Goal: Contribute content: Contribute content

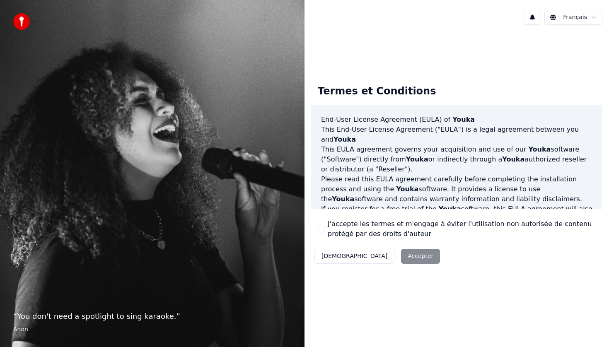
click at [387, 258] on div "Décliner Accepter" at bounding box center [377, 257] width 132 height 22
click at [321, 227] on button "J'accepte les termes et m'engage à éviter l'utilisation non autorisée de conten…" at bounding box center [321, 229] width 7 height 7
click at [401, 254] on button "Accepter" at bounding box center [420, 256] width 39 height 15
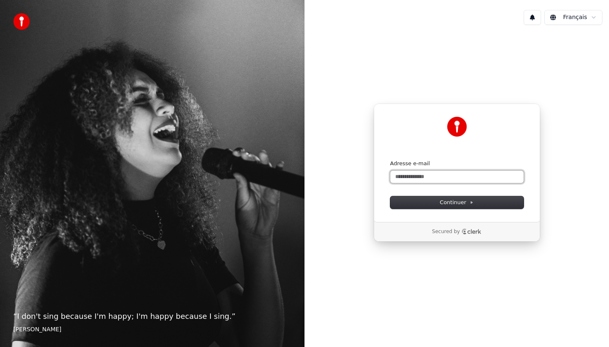
click at [424, 178] on input "Adresse e-mail" at bounding box center [456, 177] width 133 height 12
click at [390, 160] on button "submit" at bounding box center [390, 160] width 0 height 0
type input "**********"
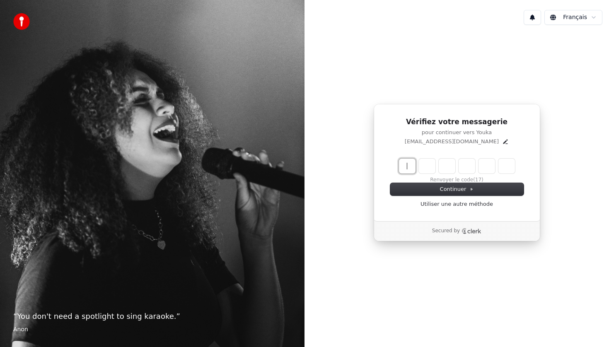
click at [415, 169] on input "Enter verification code" at bounding box center [465, 166] width 133 height 15
type input "******"
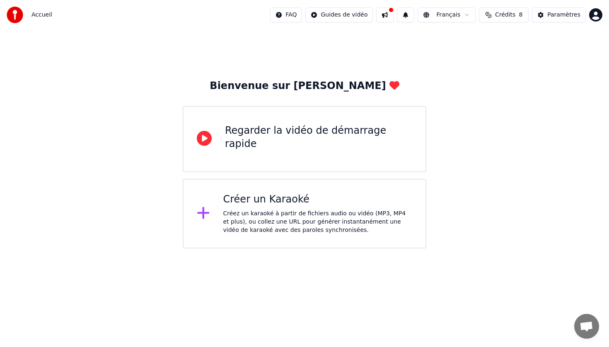
click at [270, 202] on div "Créer un Karaoké" at bounding box center [317, 199] width 189 height 13
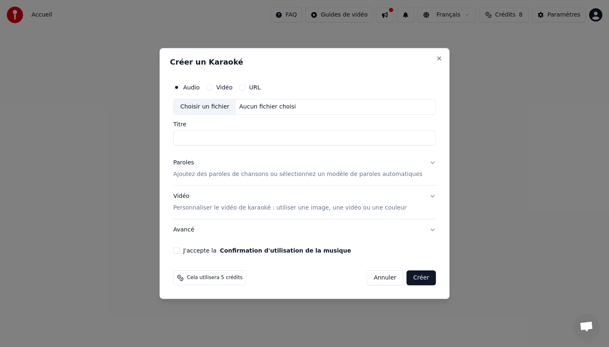
click at [230, 139] on input "Titre" at bounding box center [304, 137] width 263 height 15
click at [214, 109] on div "Choisir un fichier" at bounding box center [205, 106] width 62 height 15
type input "**********"
click at [187, 254] on div "**********" at bounding box center [304, 166] width 269 height 181
click at [180, 250] on button "J'accepte la Confirmation d'utilisation de la musique" at bounding box center [176, 250] width 7 height 7
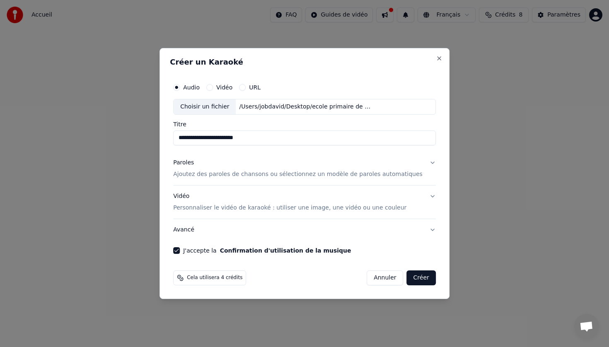
click at [234, 210] on p "Personnaliser le vidéo de karaoké : utiliser une image, une vidéo ou une couleur" at bounding box center [289, 208] width 233 height 8
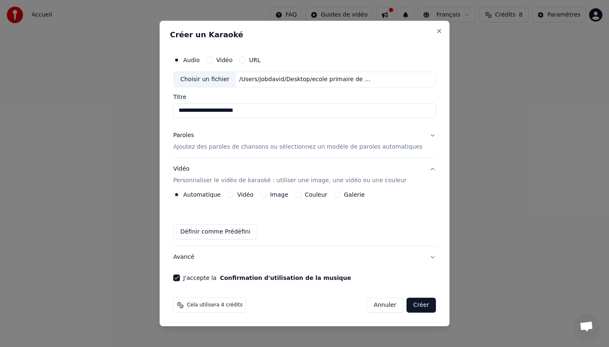
click at [277, 195] on label "Image" at bounding box center [279, 195] width 18 height 6
click at [267, 195] on button "Image" at bounding box center [263, 194] width 7 height 7
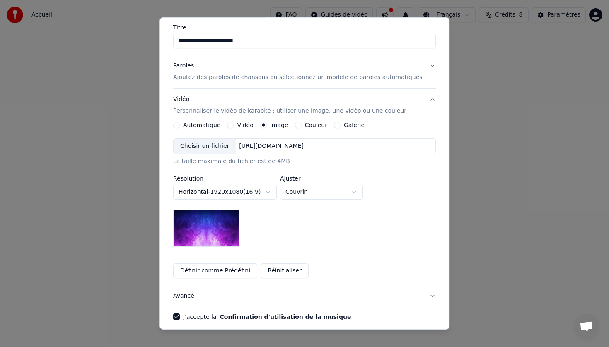
scroll to position [65, 0]
click at [312, 193] on body "**********" at bounding box center [304, 124] width 609 height 248
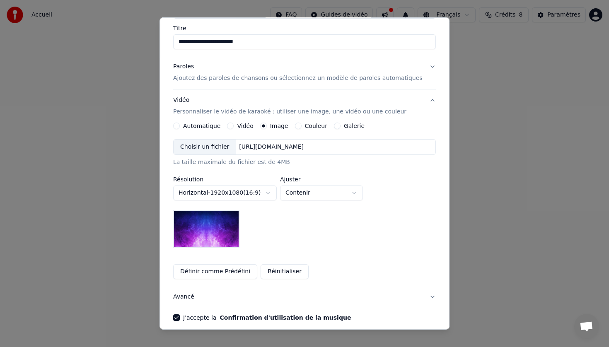
click at [313, 195] on body "**********" at bounding box center [304, 124] width 609 height 248
select select "*****"
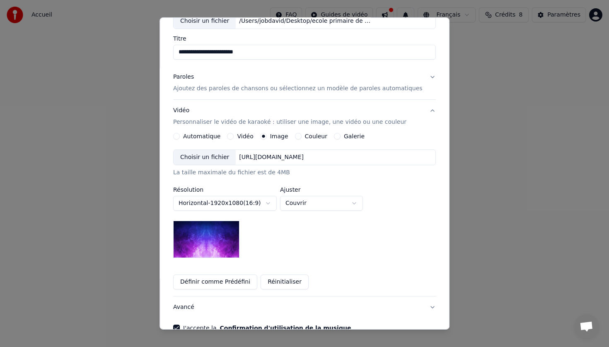
scroll to position [52, 0]
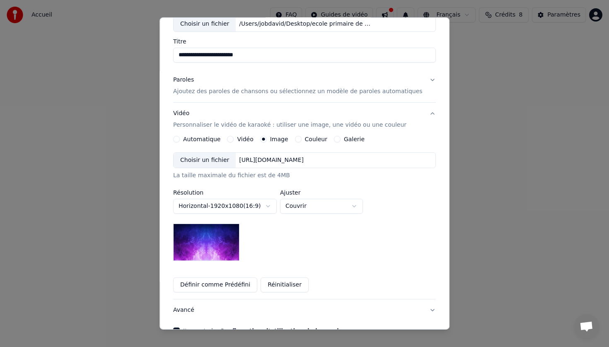
click at [220, 241] on img at bounding box center [206, 242] width 66 height 37
click at [210, 159] on div "Choisir un fichier" at bounding box center [205, 160] width 62 height 15
click at [219, 244] on img at bounding box center [206, 242] width 66 height 37
click at [219, 161] on div "Choisir un fichier" at bounding box center [205, 160] width 62 height 15
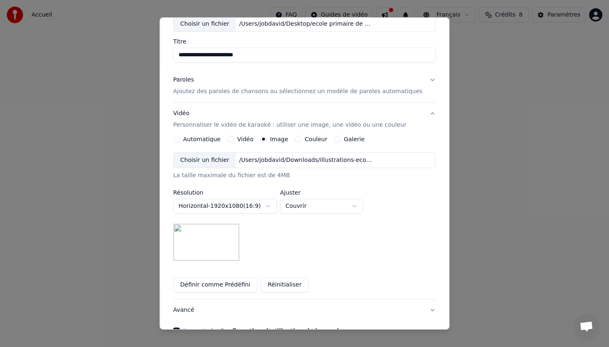
click at [309, 236] on div "**********" at bounding box center [304, 206] width 263 height 109
click at [323, 208] on button "Couvrir" at bounding box center [321, 206] width 83 height 15
click at [323, 209] on body "**********" at bounding box center [304, 124] width 609 height 248
click at [340, 139] on button "Galerie" at bounding box center [337, 139] width 7 height 7
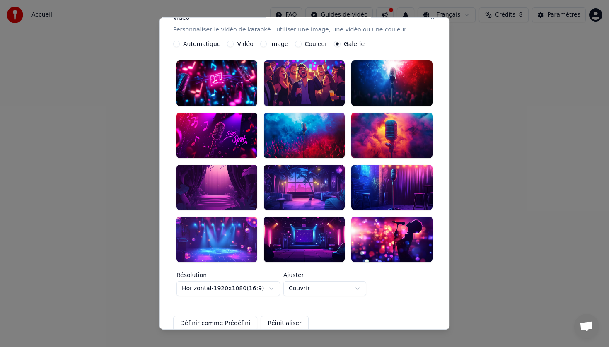
scroll to position [125, 0]
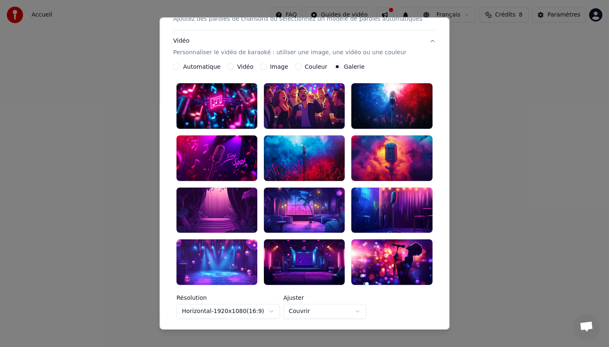
click at [383, 150] on div at bounding box center [392, 158] width 81 height 46
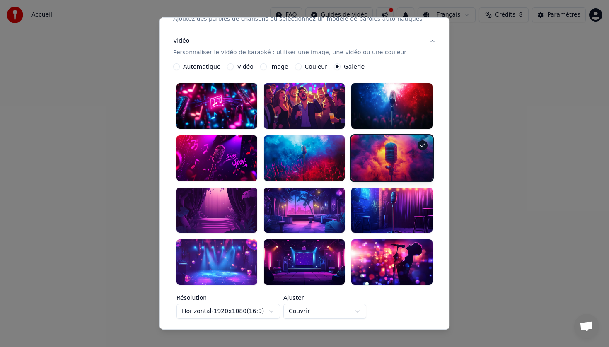
click at [396, 158] on div at bounding box center [392, 158] width 81 height 46
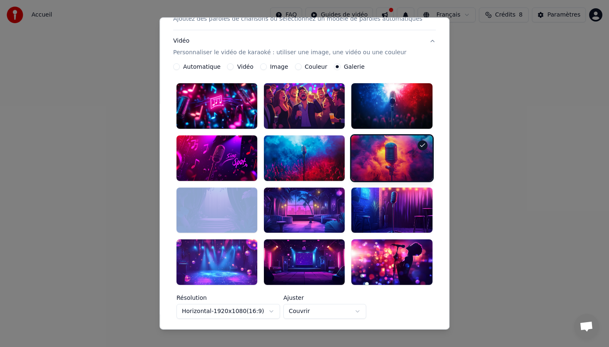
click at [396, 158] on div at bounding box center [392, 158] width 81 height 46
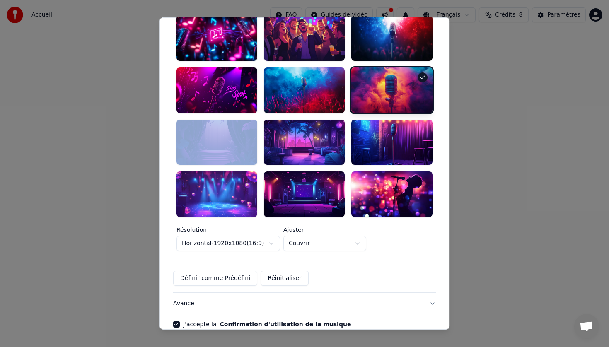
scroll to position [224, 0]
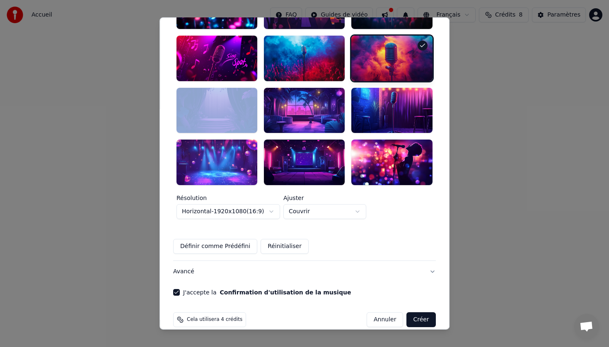
click at [419, 312] on button "Créer" at bounding box center [421, 319] width 29 height 15
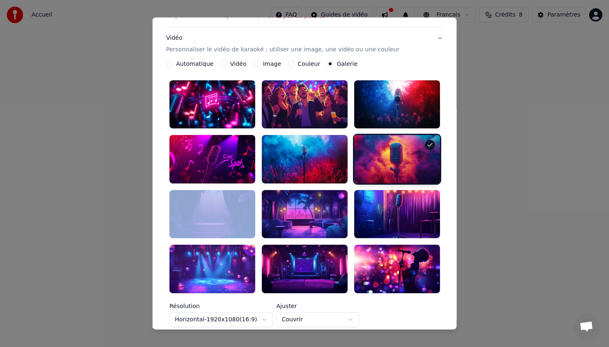
scroll to position [36, 0]
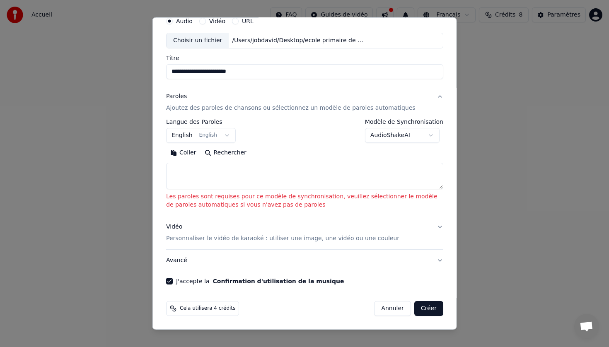
click at [183, 167] on textarea at bounding box center [304, 176] width 277 height 27
paste textarea "**********"
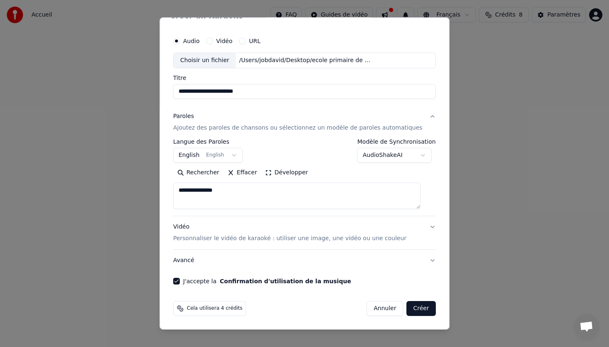
scroll to position [16, 0]
drag, startPoint x: 246, startPoint y: 193, endPoint x: 150, endPoint y: 183, distance: 95.7
click at [150, 183] on body "**********" at bounding box center [304, 124] width 609 height 248
paste textarea "**********"
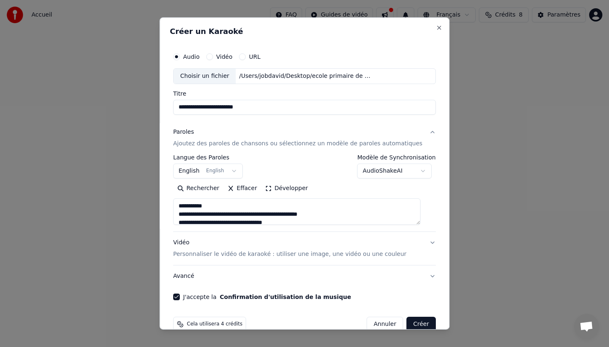
drag, startPoint x: 219, startPoint y: 205, endPoint x: 176, endPoint y: 205, distance: 43.1
click at [176, 205] on div "**********" at bounding box center [304, 173] width 290 height 312
click at [224, 222] on textarea at bounding box center [296, 211] width 247 height 27
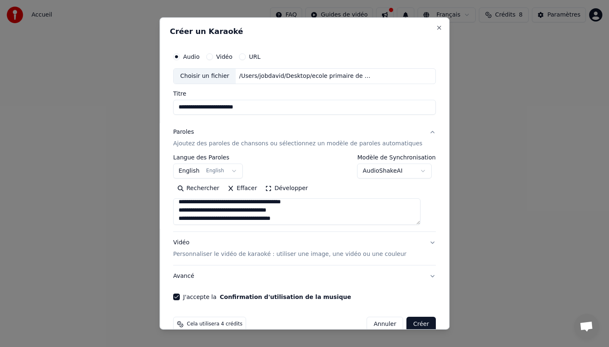
scroll to position [110, 0]
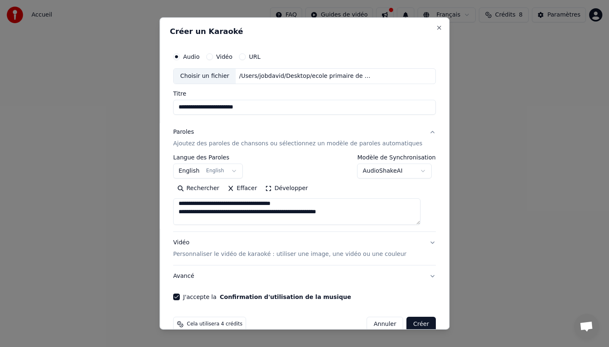
drag, startPoint x: 216, startPoint y: 222, endPoint x: 203, endPoint y: 209, distance: 19.0
click at [203, 209] on textarea at bounding box center [296, 211] width 247 height 27
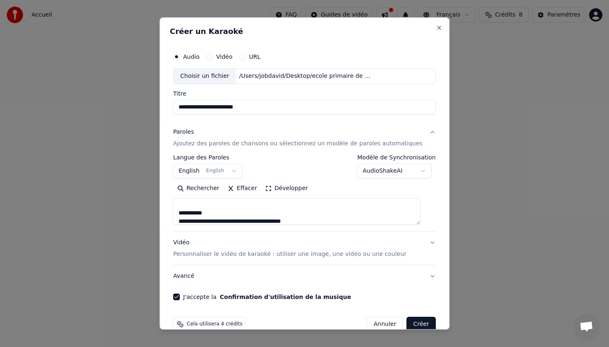
scroll to position [75, 0]
click at [224, 214] on textarea at bounding box center [296, 211] width 247 height 27
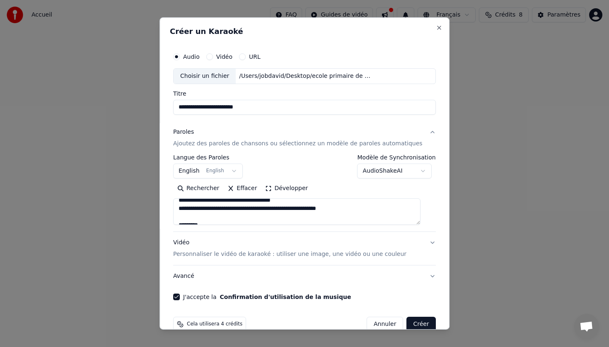
scroll to position [110, 0]
click at [219, 221] on textarea at bounding box center [296, 211] width 247 height 27
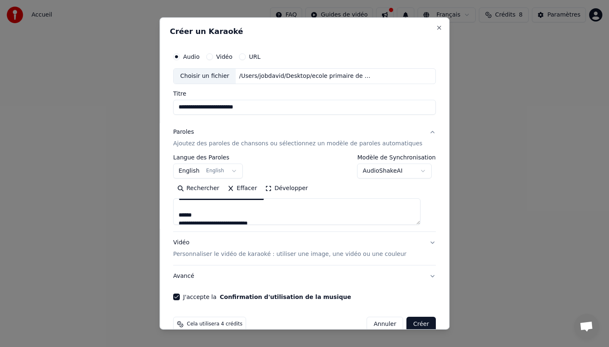
click at [211, 216] on textarea at bounding box center [296, 211] width 247 height 27
click at [219, 212] on textarea at bounding box center [296, 211] width 247 height 27
click at [220, 211] on textarea at bounding box center [296, 211] width 247 height 27
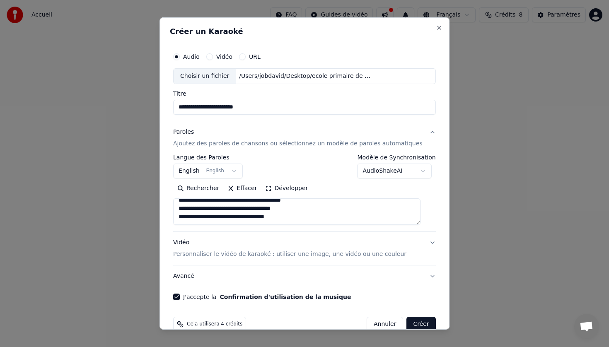
scroll to position [16, 0]
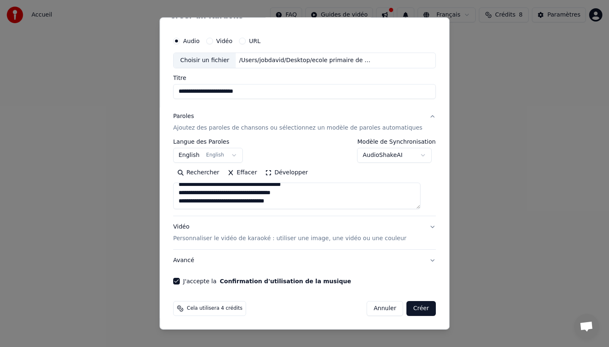
type textarea "**********"
click at [241, 156] on button "English English" at bounding box center [208, 155] width 70 height 15
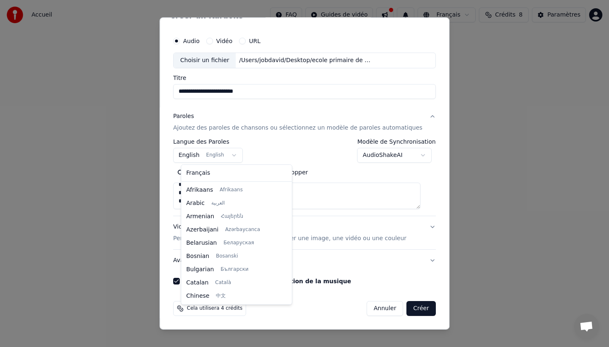
scroll to position [66, 0]
select select "**"
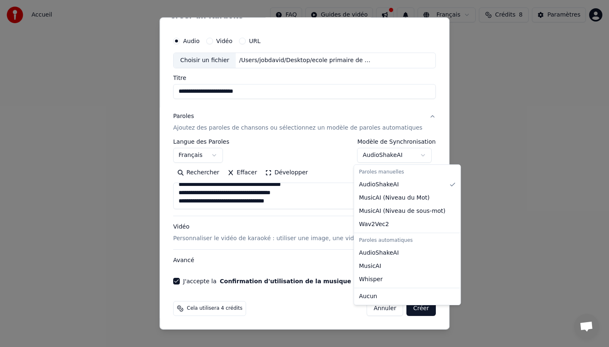
click at [415, 155] on body "**********" at bounding box center [304, 124] width 609 height 248
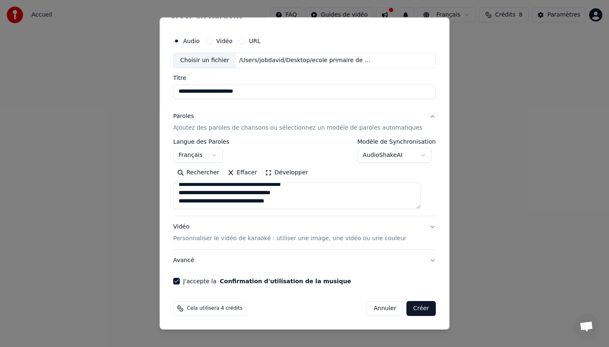
click at [328, 145] on body "**********" at bounding box center [304, 124] width 609 height 248
click at [418, 310] on button "Créer" at bounding box center [421, 308] width 29 height 15
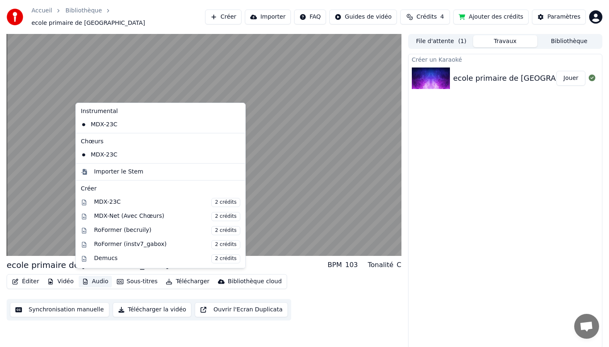
click at [99, 278] on button "Audio" at bounding box center [95, 282] width 33 height 12
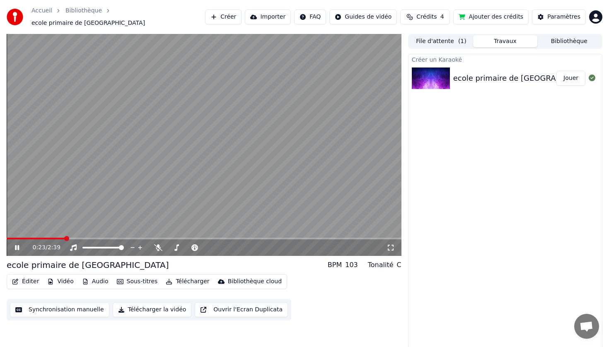
click at [43, 161] on video at bounding box center [204, 145] width 395 height 222
click at [74, 244] on icon at bounding box center [73, 247] width 8 height 7
click at [157, 244] on icon at bounding box center [158, 247] width 8 height 7
click at [20, 244] on icon at bounding box center [22, 247] width 19 height 7
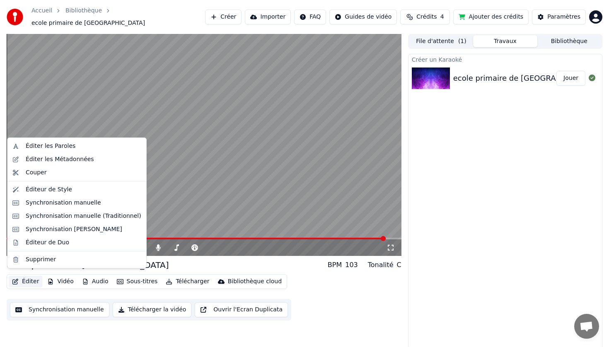
click at [31, 279] on button "Éditer" at bounding box center [26, 282] width 34 height 12
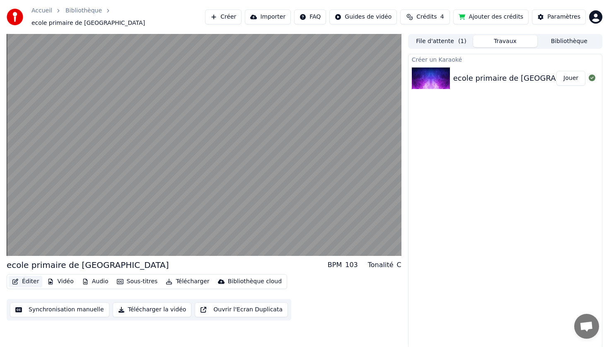
click at [31, 278] on button "Éditer" at bounding box center [26, 282] width 34 height 12
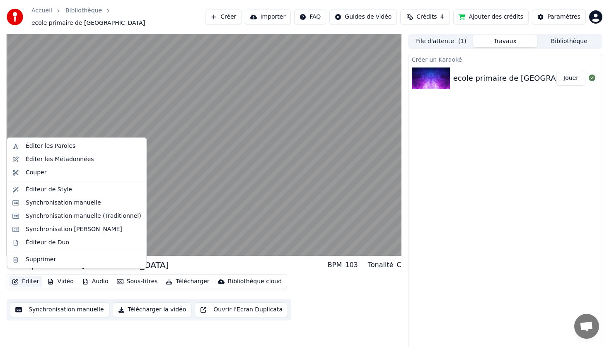
click at [31, 279] on button "Éditer" at bounding box center [26, 282] width 34 height 12
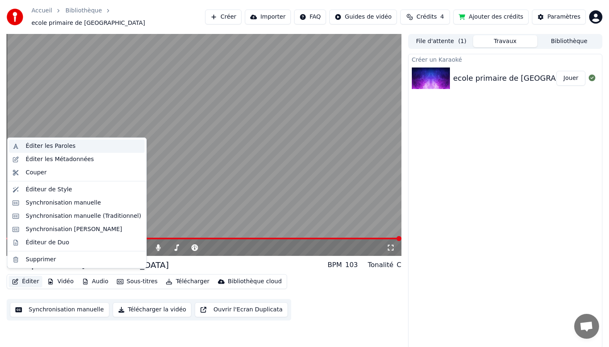
click at [66, 145] on div "Éditer les Paroles" at bounding box center [51, 146] width 50 height 8
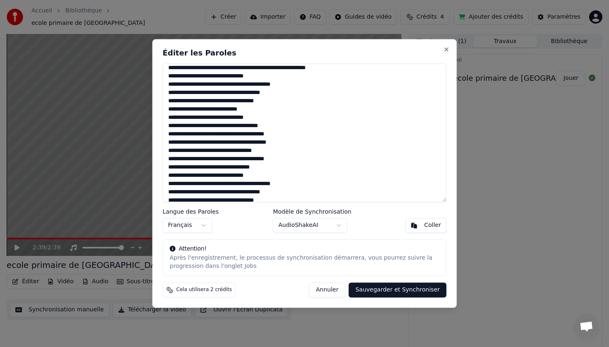
scroll to position [101, 0]
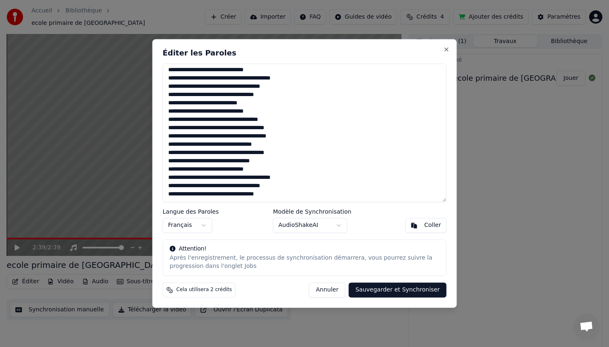
click at [259, 104] on textarea at bounding box center [305, 132] width 284 height 139
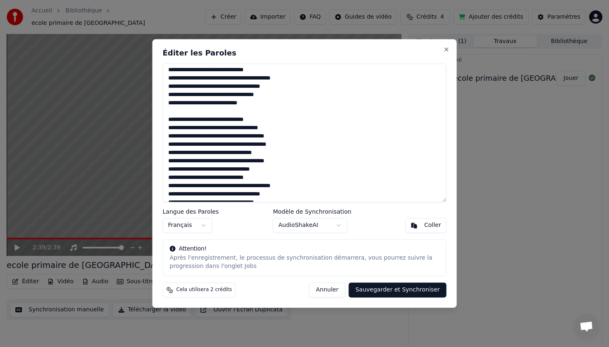
scroll to position [109, 0]
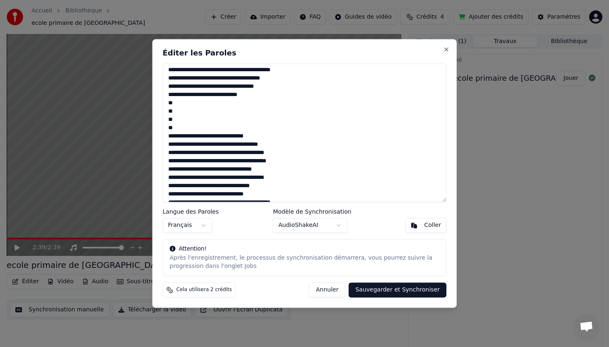
type textarea "**********"
click at [385, 288] on button "Sauvegarder et Synchroniser" at bounding box center [398, 290] width 98 height 15
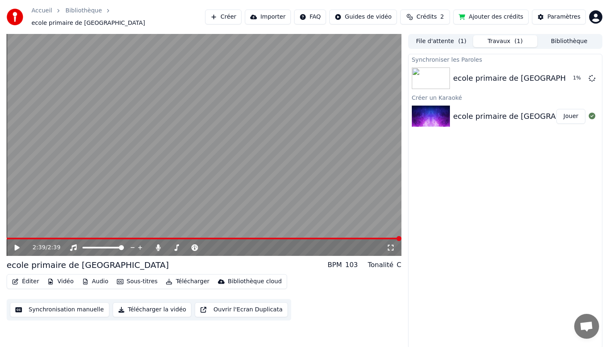
click at [15, 245] on icon at bounding box center [16, 248] width 5 height 6
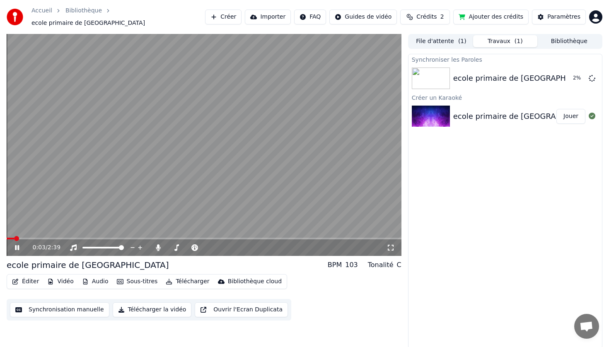
click at [256, 239] on div "0:03 / 2:39" at bounding box center [204, 247] width 395 height 17
click at [127, 238] on div "0:49 / 2:39" at bounding box center [204, 247] width 395 height 18
click at [248, 239] on span at bounding box center [204, 239] width 395 height 2
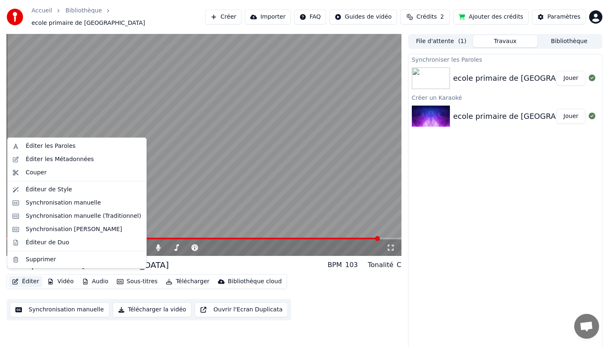
click at [31, 276] on button "Éditer" at bounding box center [26, 282] width 34 height 12
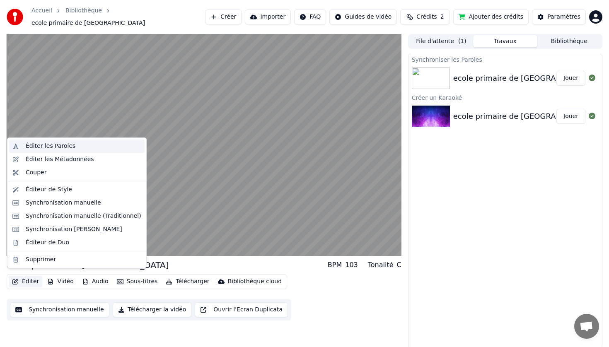
click at [65, 147] on div "Éditer les Paroles" at bounding box center [51, 146] width 50 height 8
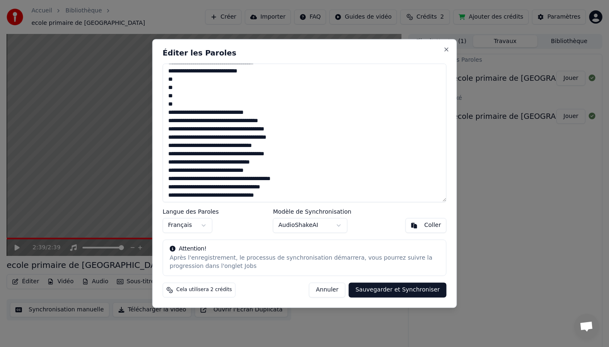
scroll to position [134, 0]
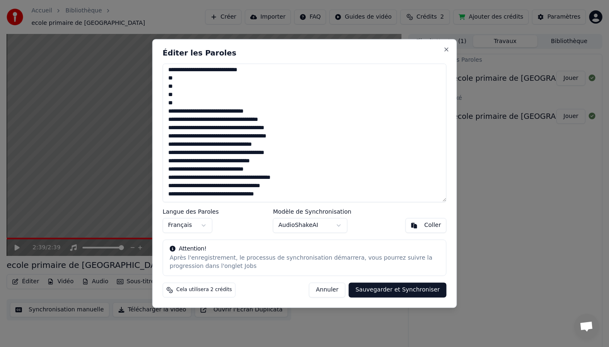
drag, startPoint x: 179, startPoint y: 101, endPoint x: 158, endPoint y: 80, distance: 29.3
click at [158, 80] on div "Éditer les Paroles Langue des Paroles Français Modèle de Synchronisation AudioS…" at bounding box center [304, 173] width 304 height 269
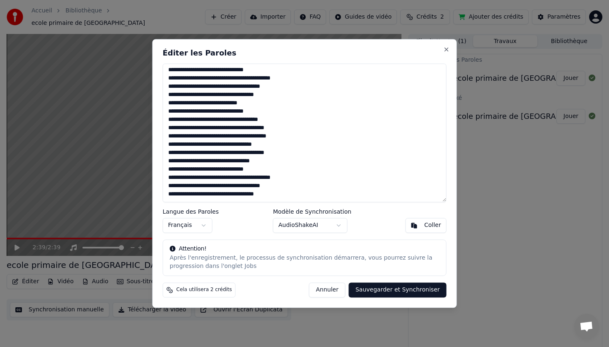
scroll to position [101, 0]
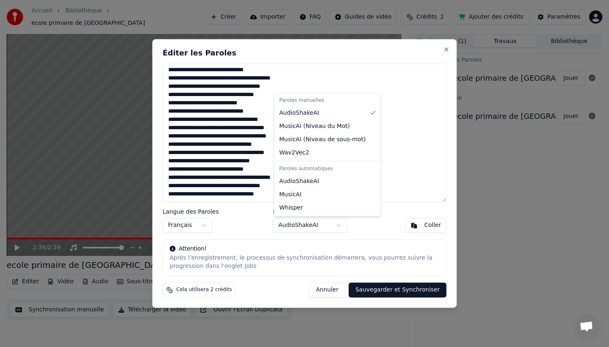
click at [341, 223] on body "Accueil Bibliothèque ecole primaire de La Soude Créer Importer FAQ Guides de vi…" at bounding box center [304, 173] width 609 height 347
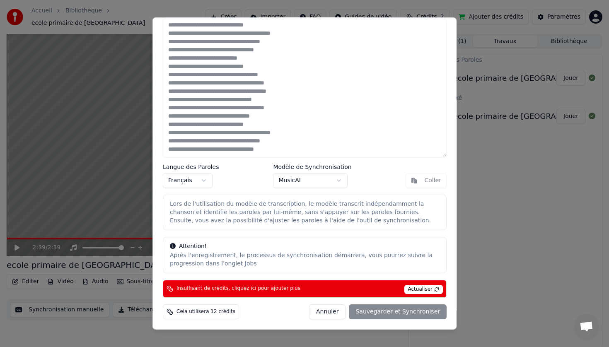
scroll to position [0, 0]
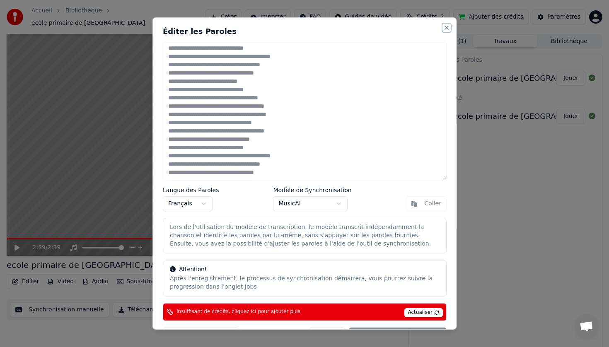
click at [444, 25] on button "Close" at bounding box center [446, 27] width 7 height 7
type textarea "**********"
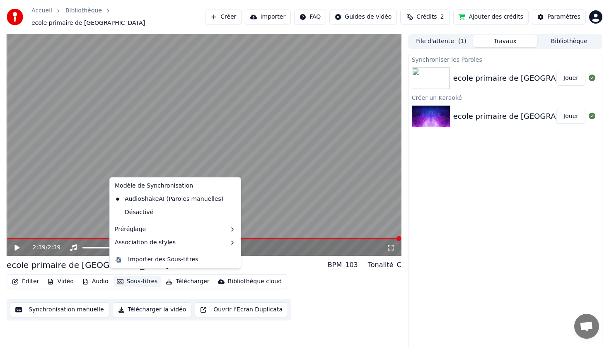
click at [142, 279] on button "Sous-titres" at bounding box center [137, 282] width 48 height 12
click at [70, 184] on video at bounding box center [204, 145] width 395 height 222
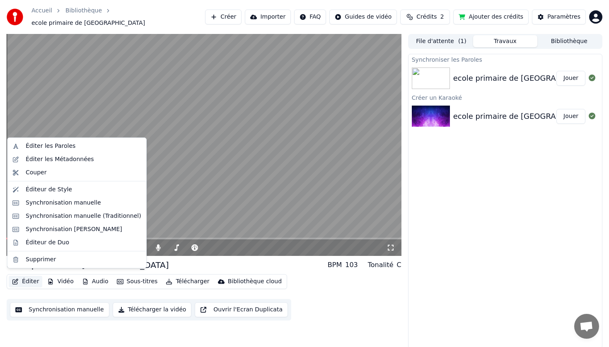
click at [34, 277] on button "Éditer" at bounding box center [26, 282] width 34 height 12
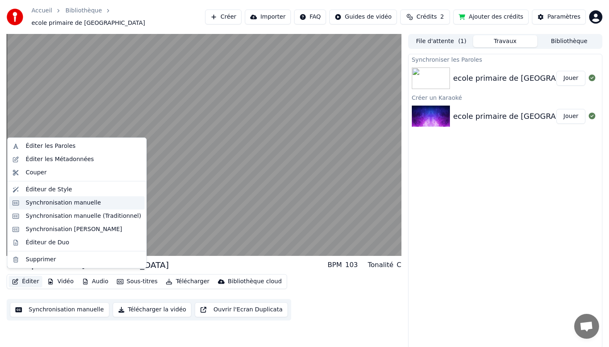
click at [84, 203] on div "Synchronisation manuelle" at bounding box center [63, 203] width 75 height 8
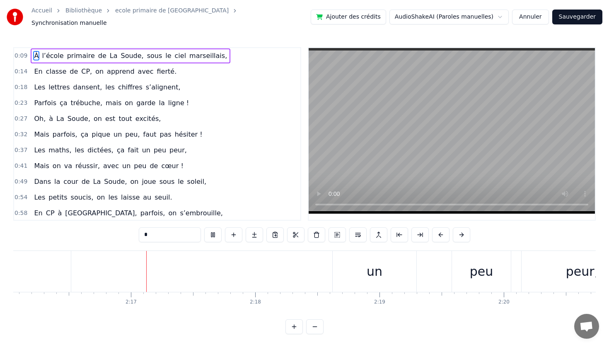
scroll to position [0, 16904]
click at [371, 269] on div "un" at bounding box center [374, 271] width 16 height 19
type input "**"
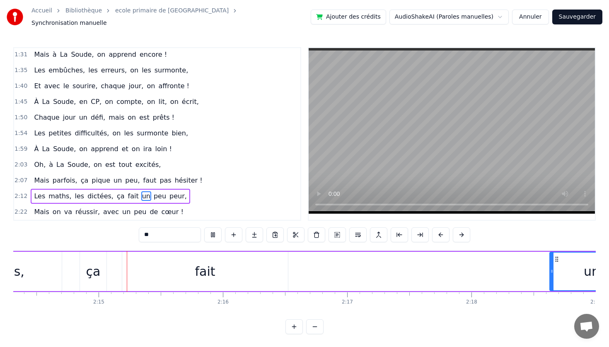
scroll to position [0, 16688]
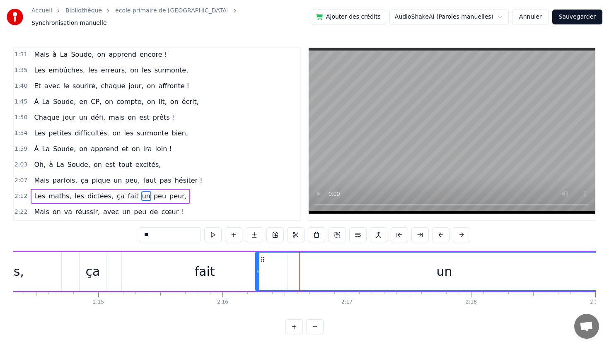
drag, startPoint x: 550, startPoint y: 266, endPoint x: 271, endPoint y: 267, distance: 279.1
click at [257, 268] on icon at bounding box center [257, 271] width 3 height 7
drag, startPoint x: 432, startPoint y: 270, endPoint x: 412, endPoint y: 272, distance: 20.0
click at [404, 270] on div "un" at bounding box center [444, 272] width 376 height 38
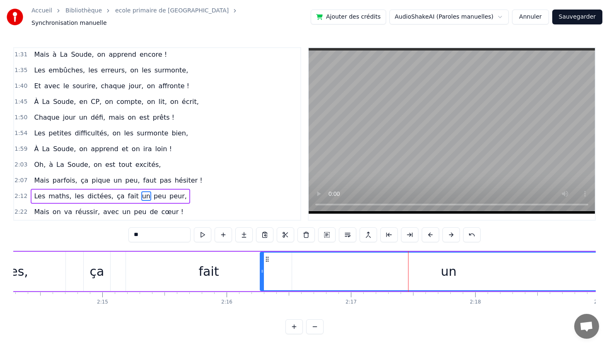
drag, startPoint x: 439, startPoint y: 268, endPoint x: 386, endPoint y: 267, distance: 52.6
click at [386, 267] on div "un" at bounding box center [448, 272] width 376 height 38
drag, startPoint x: 385, startPoint y: 267, endPoint x: 327, endPoint y: 265, distance: 58.0
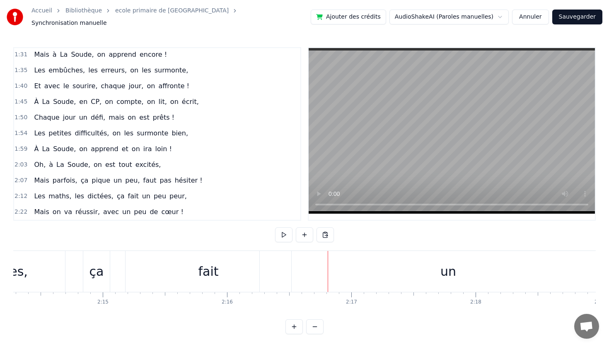
click at [452, 270] on div "un" at bounding box center [448, 271] width 16 height 19
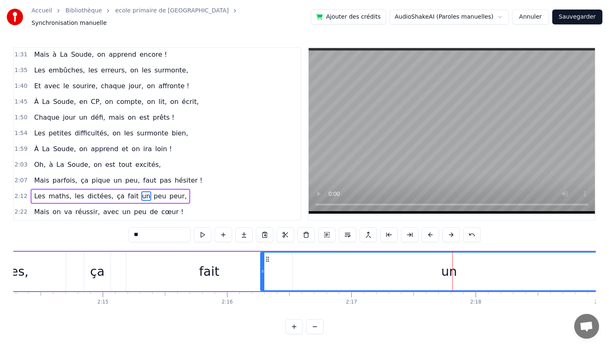
drag, startPoint x: 451, startPoint y: 269, endPoint x: 409, endPoint y: 268, distance: 42.7
click at [409, 267] on div "un" at bounding box center [449, 272] width 376 height 38
click at [269, 256] on icon at bounding box center [267, 259] width 7 height 7
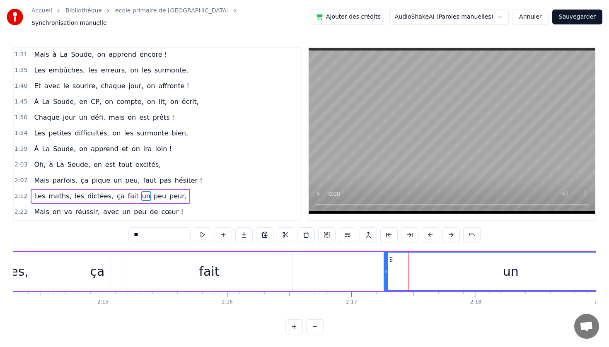
drag, startPoint x: 263, startPoint y: 267, endPoint x: 386, endPoint y: 277, distance: 123.5
click at [386, 277] on div at bounding box center [385, 272] width 3 height 38
drag, startPoint x: 384, startPoint y: 268, endPoint x: 457, endPoint y: 271, distance: 72.5
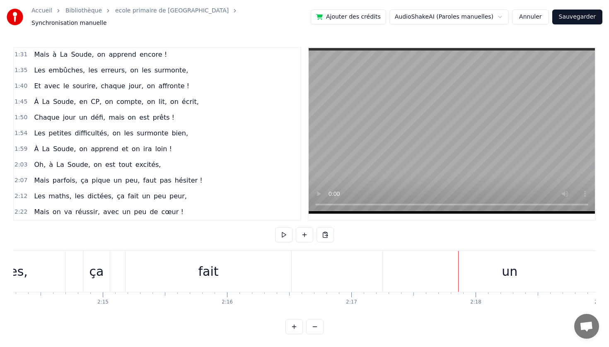
click at [314, 324] on button at bounding box center [314, 326] width 17 height 15
click at [166, 266] on div "un" at bounding box center [98, 271] width 212 height 41
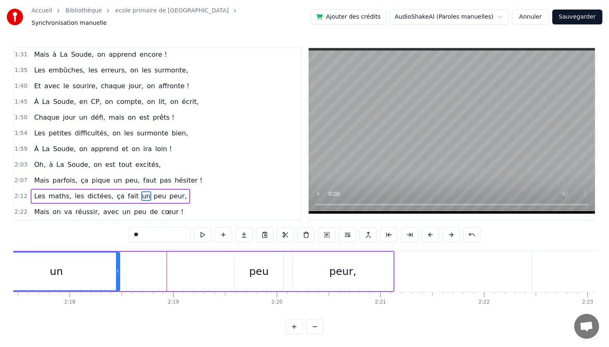
drag, startPoint x: 203, startPoint y: 268, endPoint x: 118, endPoint y: 267, distance: 85.3
click at [118, 268] on icon at bounding box center [117, 271] width 3 height 7
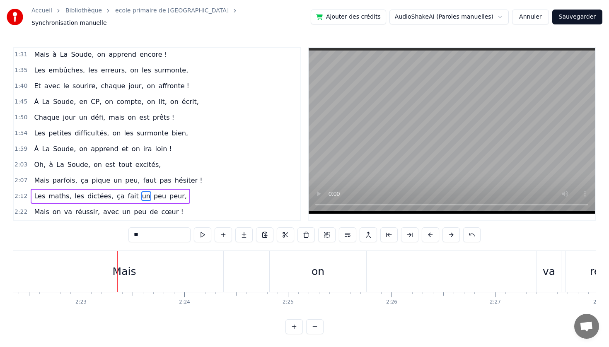
scroll to position [0, 14740]
click at [18, 192] on span "2:12" at bounding box center [20, 196] width 13 height 8
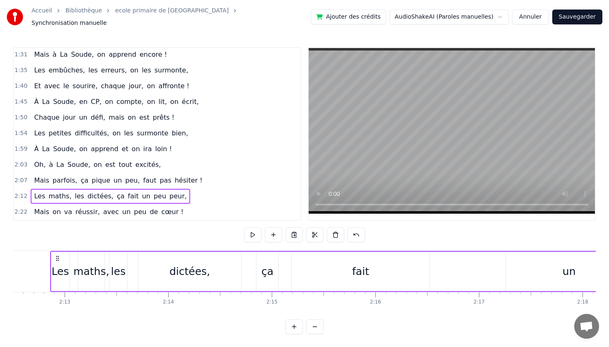
scroll to position [0, 13714]
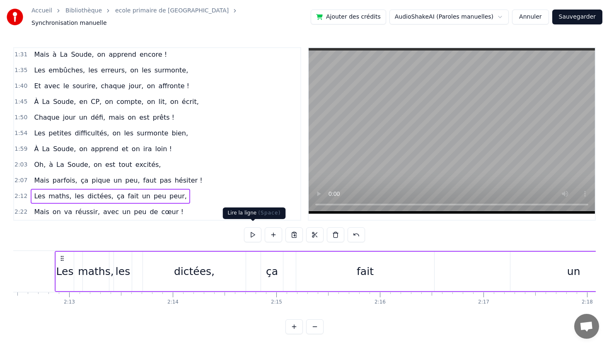
click at [254, 232] on button at bounding box center [252, 234] width 17 height 15
click at [569, 273] on div "un" at bounding box center [573, 272] width 13 height 16
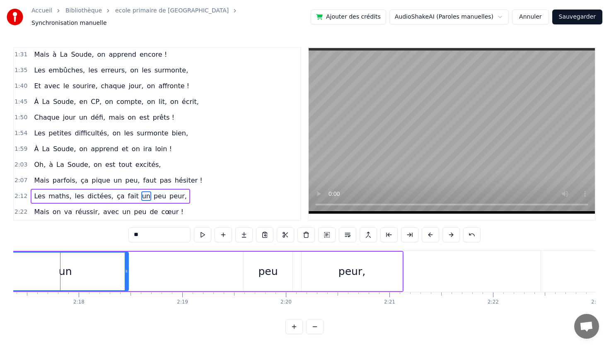
scroll to position [0, 14228]
click at [350, 271] on div "peur," at bounding box center [346, 272] width 27 height 16
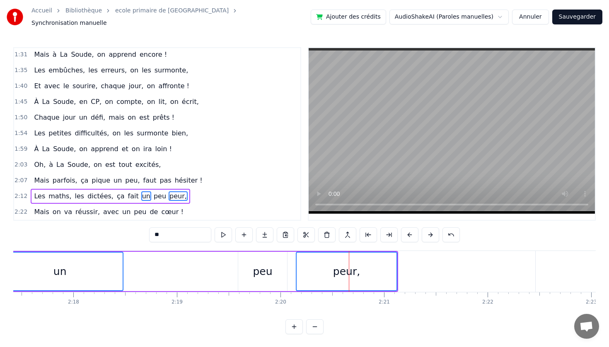
click at [61, 269] on div "un" at bounding box center [59, 272] width 13 height 16
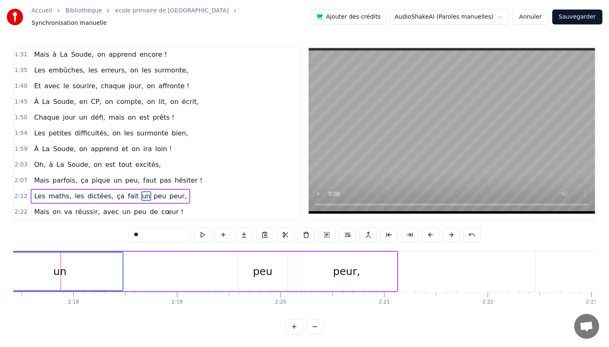
click at [153, 192] on span "peu" at bounding box center [160, 196] width 14 height 10
click at [169, 192] on span "peur," at bounding box center [178, 196] width 19 height 10
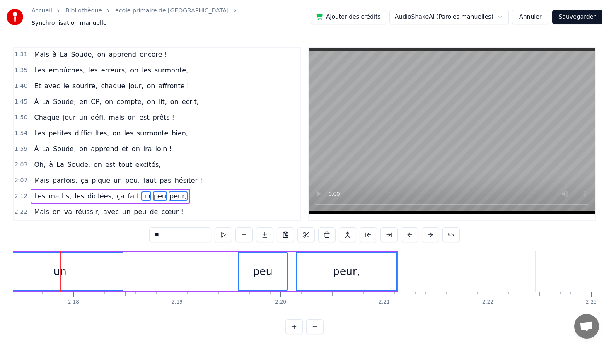
drag, startPoint x: 332, startPoint y: 247, endPoint x: 303, endPoint y: 249, distance: 29.1
click at [301, 252] on div "peur," at bounding box center [346, 271] width 101 height 39
type input "*****"
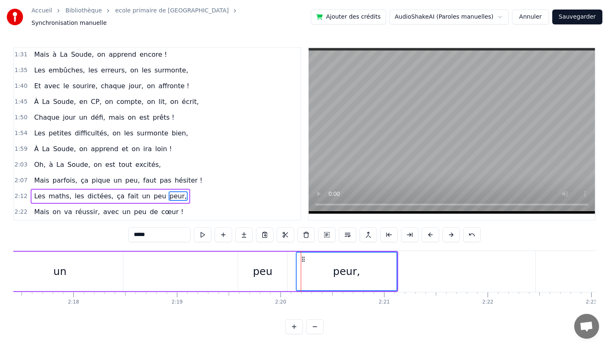
click at [265, 264] on div "peu" at bounding box center [262, 272] width 19 height 16
click at [67, 274] on div "un" at bounding box center [60, 271] width 126 height 39
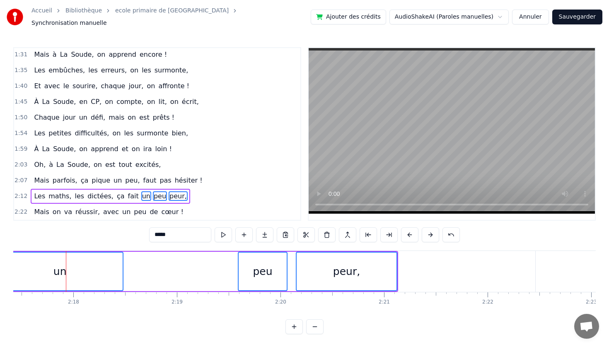
click at [316, 323] on button at bounding box center [314, 326] width 17 height 15
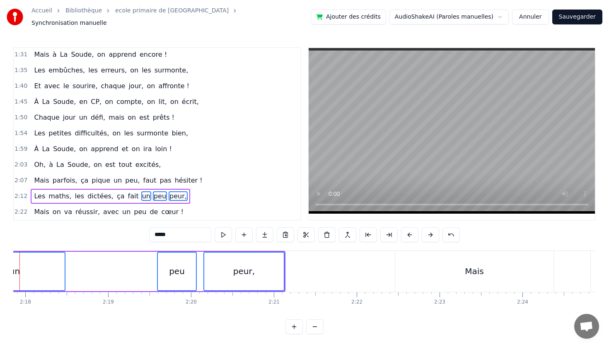
scroll to position [0, 11383]
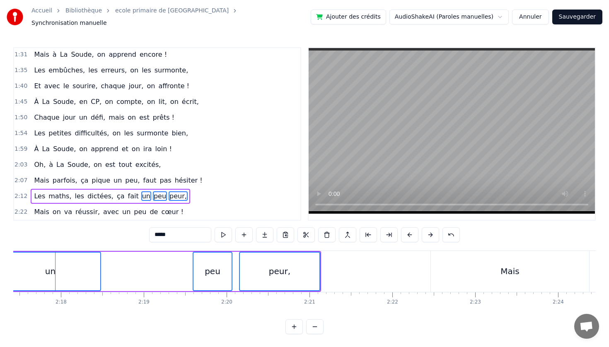
click at [316, 323] on button at bounding box center [314, 326] width 17 height 15
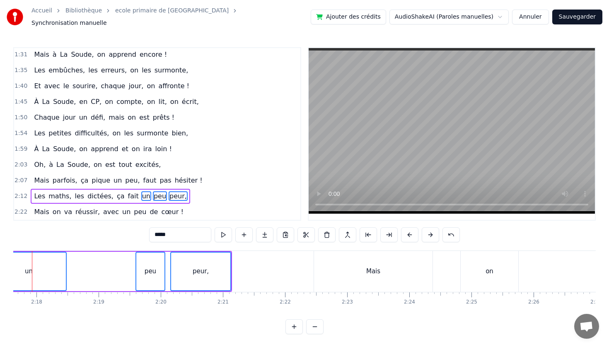
scroll to position [0, 8527]
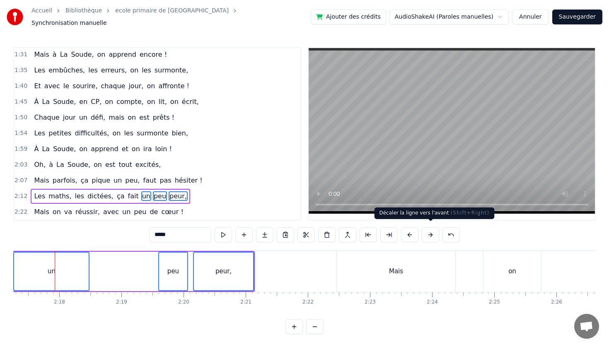
click at [429, 232] on button at bounding box center [430, 234] width 17 height 15
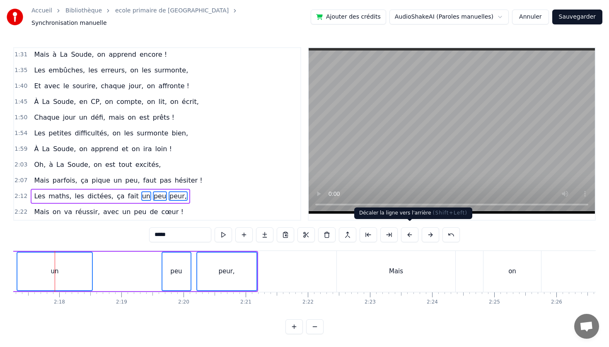
click at [409, 231] on button at bounding box center [409, 234] width 17 height 15
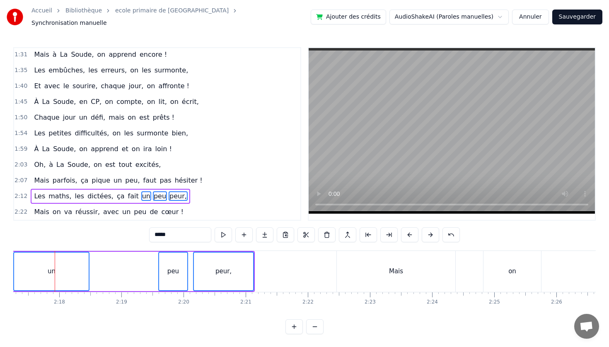
click at [409, 231] on button at bounding box center [409, 234] width 17 height 15
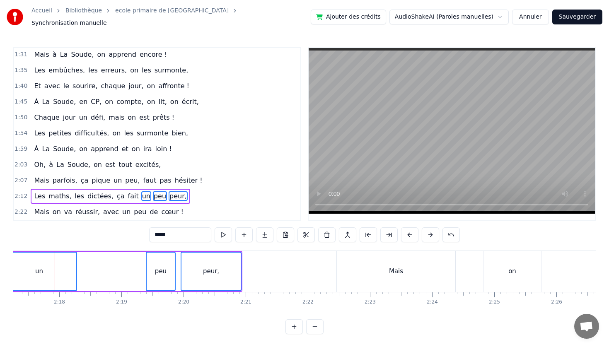
click at [409, 231] on button at bounding box center [409, 234] width 17 height 15
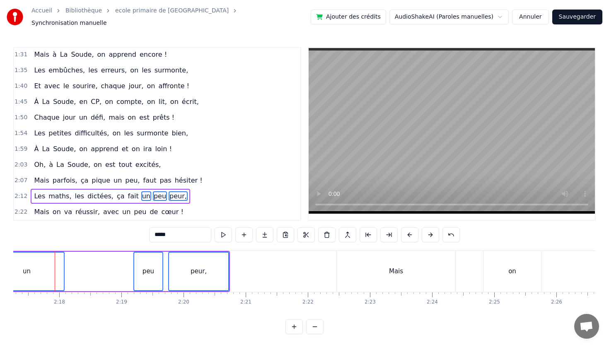
click at [409, 231] on button at bounding box center [409, 234] width 17 height 15
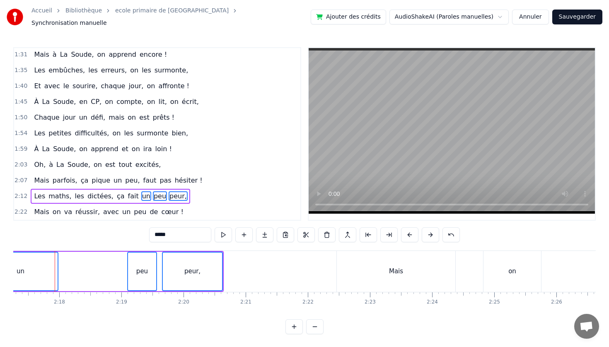
click at [409, 231] on button at bounding box center [409, 234] width 17 height 15
drag, startPoint x: 226, startPoint y: 300, endPoint x: 263, endPoint y: 299, distance: 36.9
click at [266, 301] on div "À l’école primaire de La Soude, sous le ciel marseillais, En classe de CP, on a…" at bounding box center [304, 282] width 582 height 62
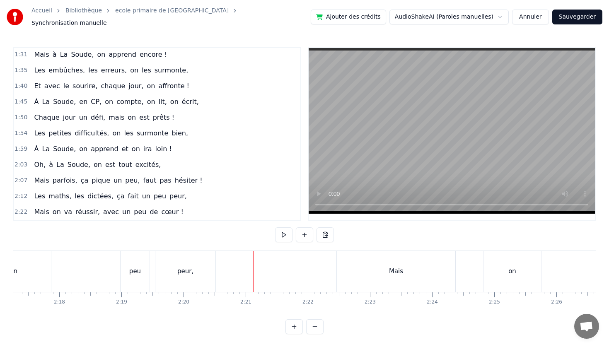
click at [379, 265] on div "Mais" at bounding box center [396, 271] width 118 height 41
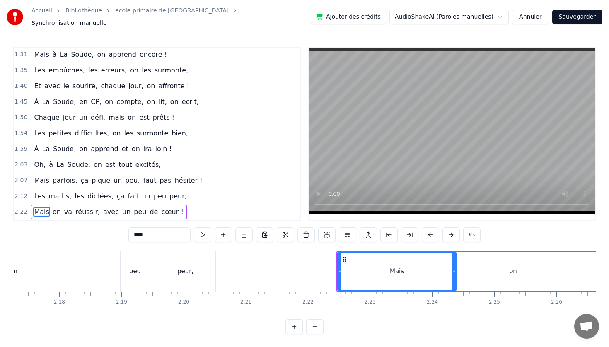
click at [37, 192] on span "Les" at bounding box center [39, 196] width 13 height 10
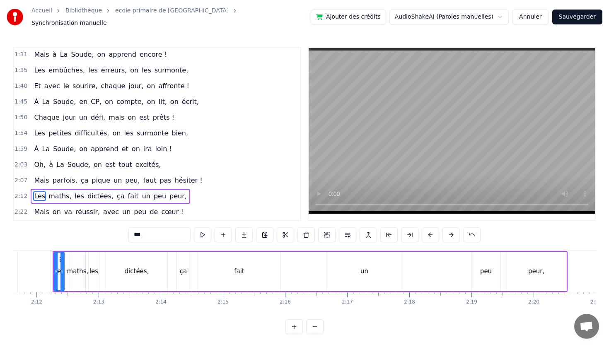
scroll to position [0, 8175]
click at [367, 270] on div "un" at bounding box center [366, 272] width 8 height 10
type input "**"
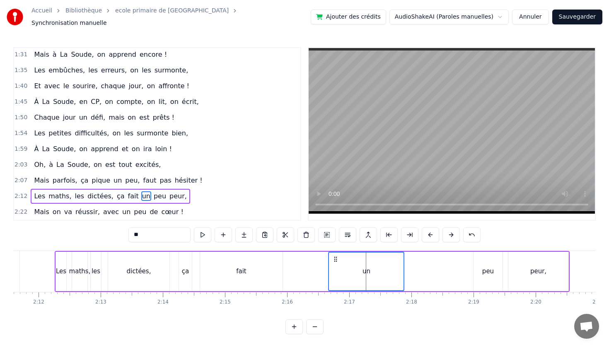
click at [491, 267] on div "peu" at bounding box center [488, 272] width 12 height 10
click at [551, 268] on div "peur," at bounding box center [538, 271] width 60 height 39
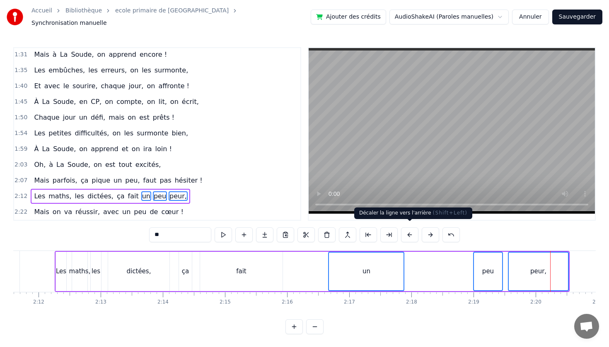
click at [410, 231] on button at bounding box center [409, 234] width 17 height 15
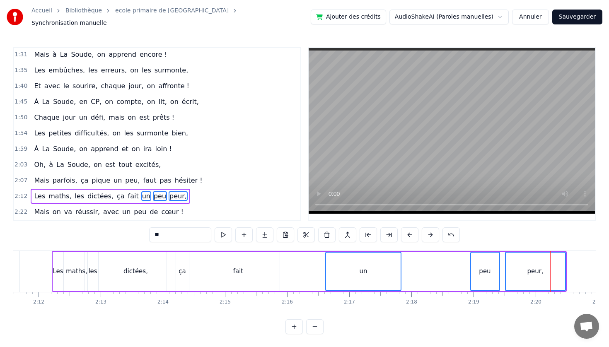
click at [410, 231] on button at bounding box center [409, 234] width 17 height 15
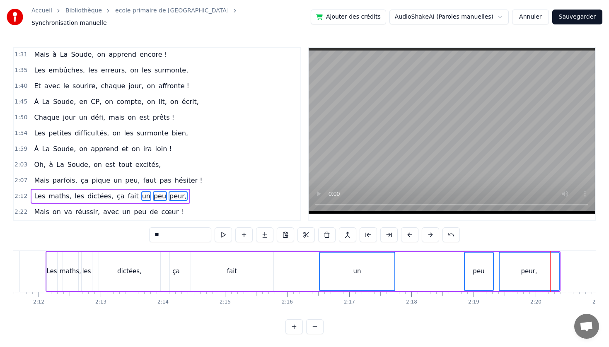
click at [410, 231] on button at bounding box center [409, 234] width 17 height 15
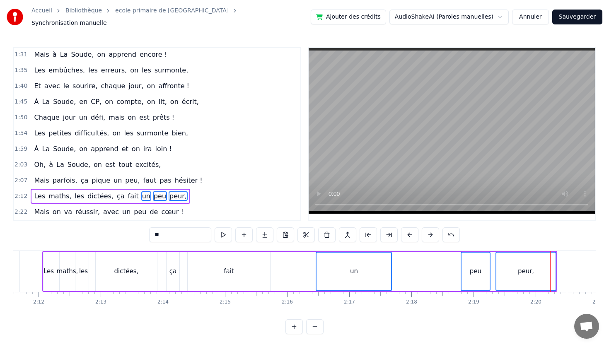
click at [410, 231] on button at bounding box center [409, 234] width 17 height 15
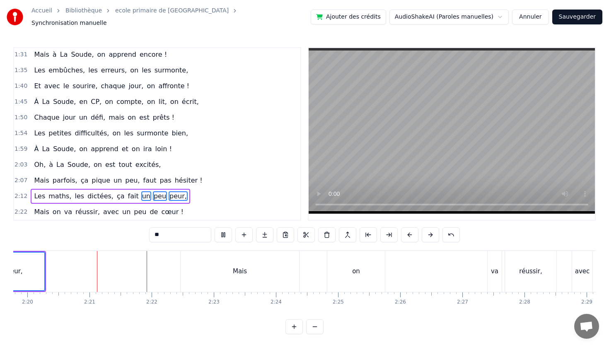
scroll to position [0, 8684]
click at [244, 191] on div "2:12 Les maths, les dictées, ça fait un peu peur," at bounding box center [157, 196] width 286 height 16
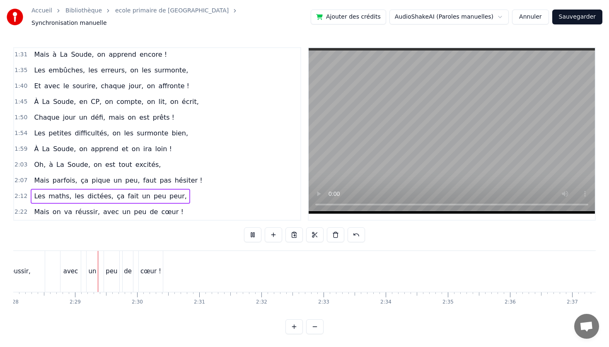
scroll to position [0, 9195]
click at [249, 232] on button at bounding box center [252, 234] width 17 height 15
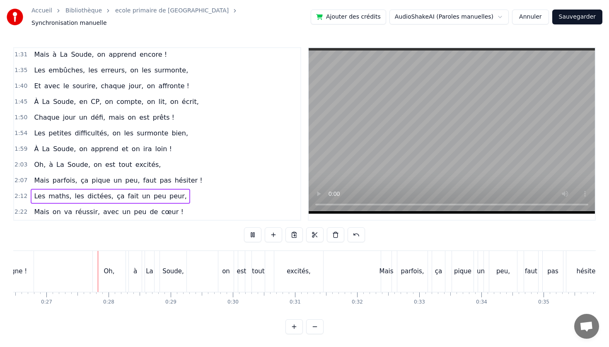
scroll to position [0, 1653]
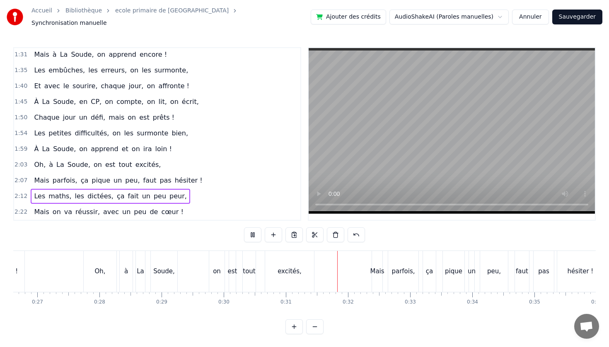
click at [72, 161] on span "Soude," at bounding box center [79, 165] width 24 height 10
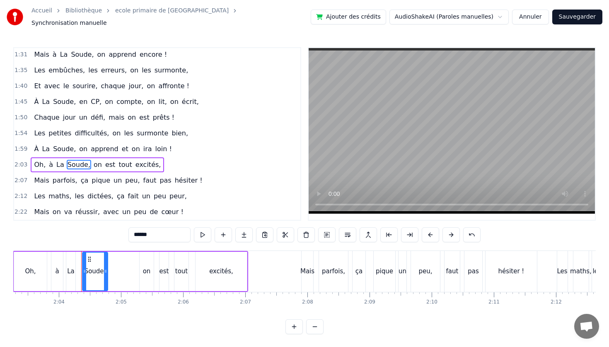
scroll to position [0, 7684]
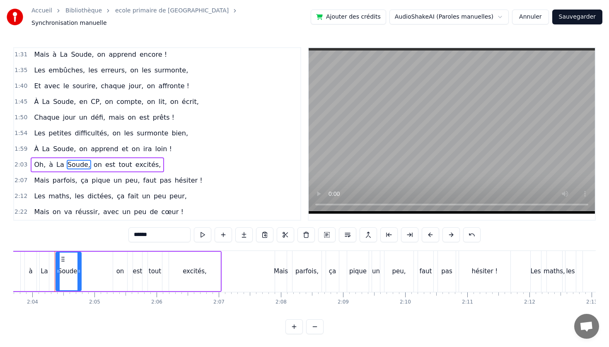
click at [37, 160] on span "Oh," at bounding box center [39, 165] width 13 height 10
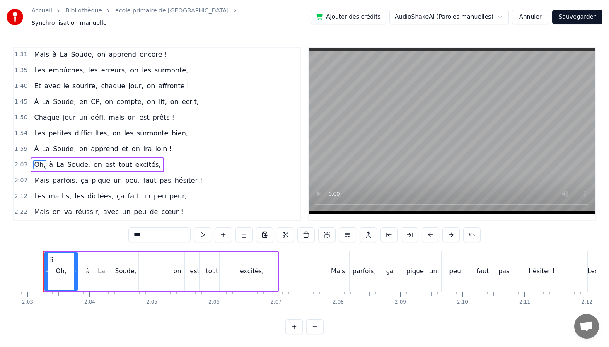
scroll to position [0, 7616]
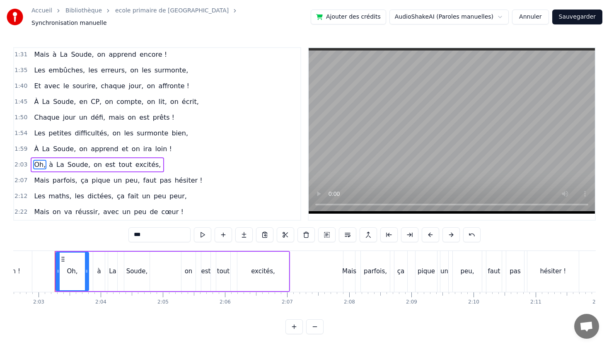
click at [37, 146] on span "À" at bounding box center [36, 149] width 6 height 10
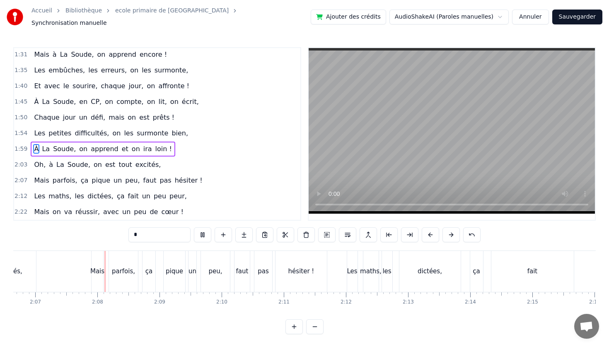
scroll to position [0, 7877]
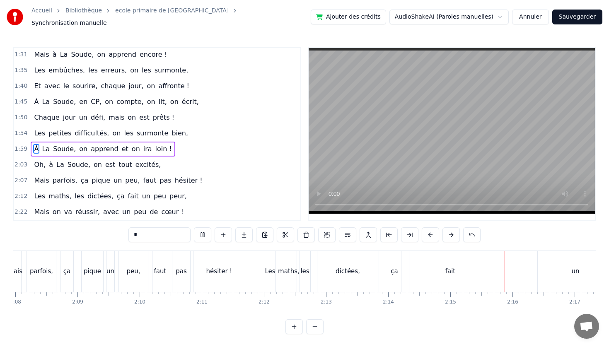
click at [42, 193] on span "Les" at bounding box center [39, 196] width 13 height 10
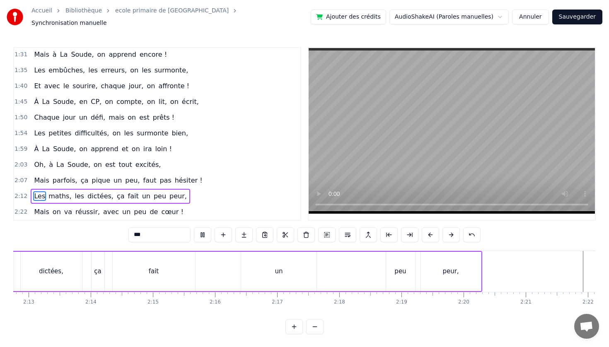
scroll to position [0, 8195]
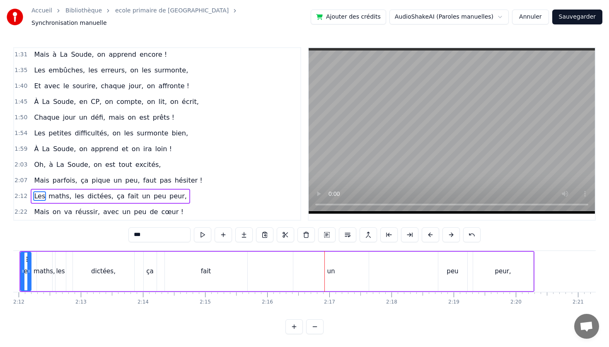
click at [445, 267] on div "peu" at bounding box center [452, 271] width 29 height 39
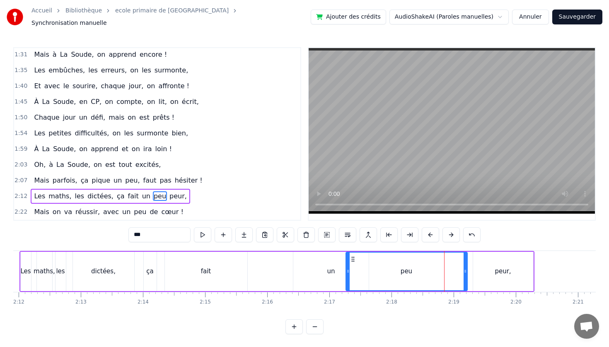
drag, startPoint x: 439, startPoint y: 267, endPoint x: 350, endPoint y: 265, distance: 88.2
click at [348, 268] on icon at bounding box center [347, 271] width 3 height 7
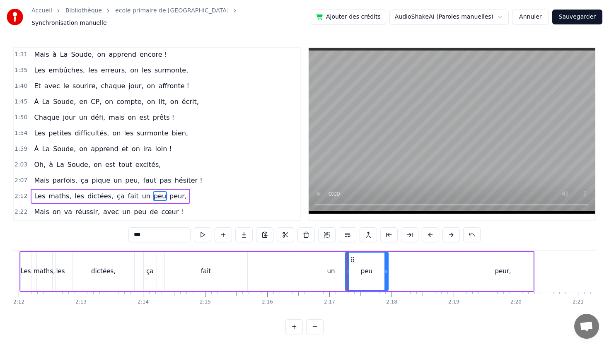
drag, startPoint x: 445, startPoint y: 265, endPoint x: 386, endPoint y: 267, distance: 58.4
click at [387, 267] on div "peu" at bounding box center [366, 271] width 43 height 39
click at [502, 267] on div "peur," at bounding box center [502, 272] width 16 height 10
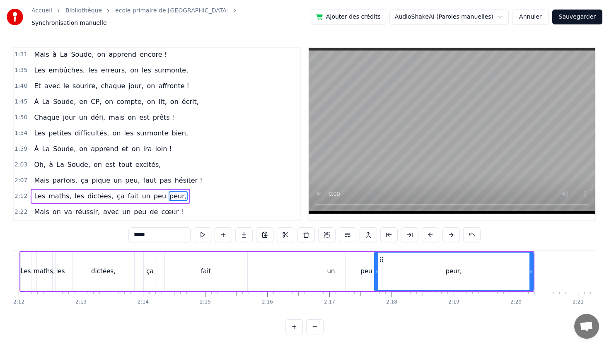
drag, startPoint x: 474, startPoint y: 266, endPoint x: 383, endPoint y: 267, distance: 91.5
click at [376, 268] on icon at bounding box center [376, 271] width 3 height 7
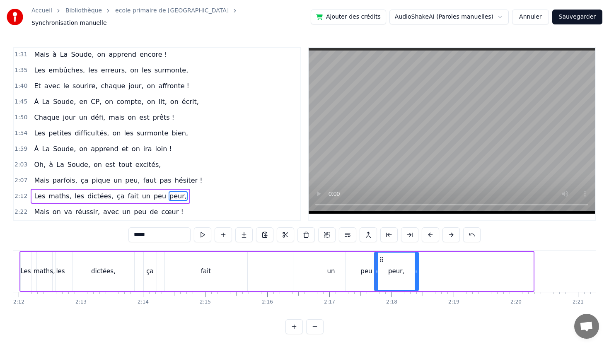
drag, startPoint x: 532, startPoint y: 267, endPoint x: 417, endPoint y: 267, distance: 115.1
click at [416, 268] on icon at bounding box center [416, 271] width 3 height 7
click at [375, 162] on video at bounding box center [452, 131] width 286 height 166
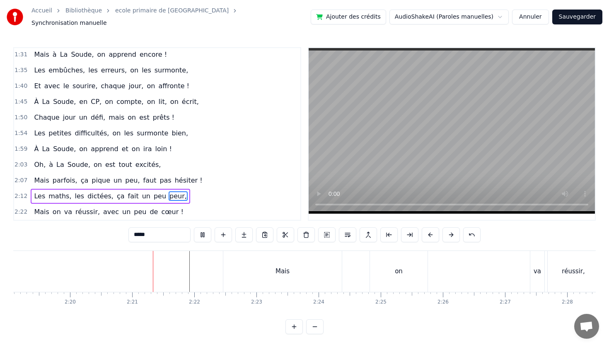
scroll to position [0, 8699]
click at [41, 191] on span "Les" at bounding box center [39, 196] width 13 height 10
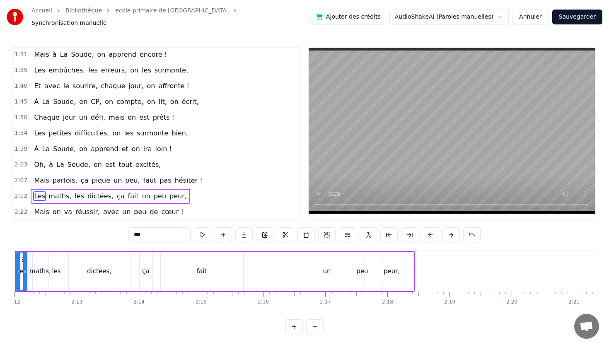
scroll to position [0, 8159]
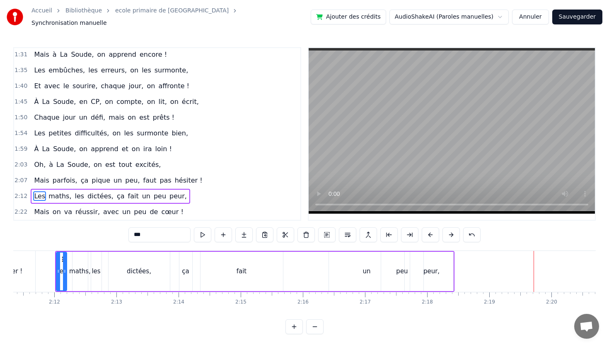
click at [363, 267] on div "un" at bounding box center [366, 272] width 8 height 10
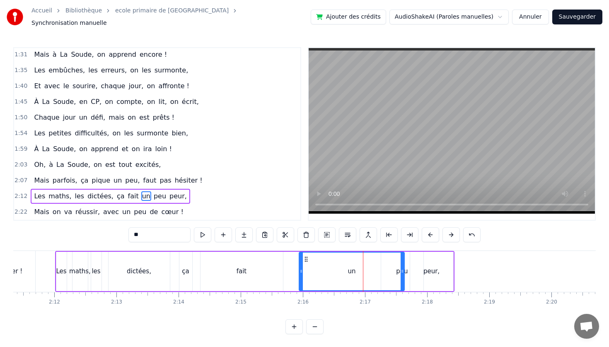
drag, startPoint x: 326, startPoint y: 264, endPoint x: 300, endPoint y: 263, distance: 26.1
click at [300, 263] on div at bounding box center [300, 272] width 3 height 38
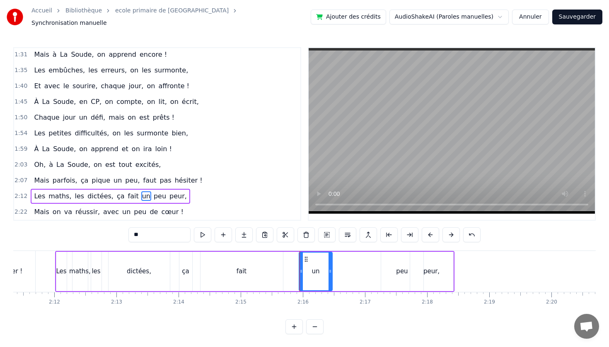
drag, startPoint x: 402, startPoint y: 266, endPoint x: 330, endPoint y: 265, distance: 71.7
click at [330, 268] on icon at bounding box center [329, 271] width 3 height 7
click at [402, 267] on div "peu" at bounding box center [402, 272] width 12 height 10
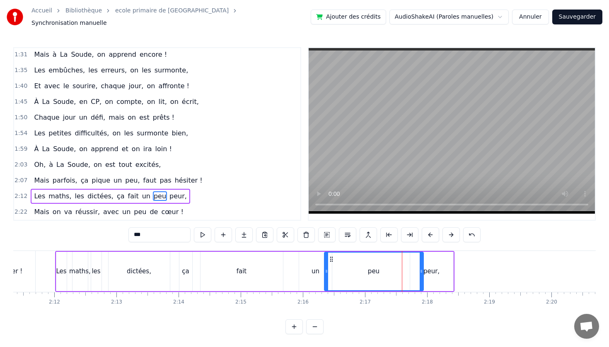
drag, startPoint x: 382, startPoint y: 265, endPoint x: 326, endPoint y: 265, distance: 56.3
click at [325, 268] on icon at bounding box center [326, 271] width 3 height 7
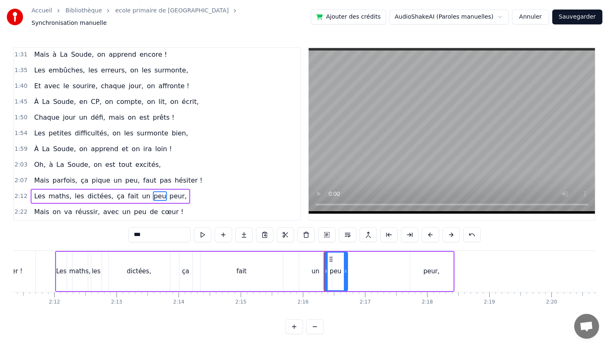
drag, startPoint x: 413, startPoint y: 267, endPoint x: 354, endPoint y: 268, distance: 59.2
click at [344, 268] on icon at bounding box center [345, 271] width 3 height 7
click at [432, 268] on div "peur," at bounding box center [431, 272] width 16 height 10
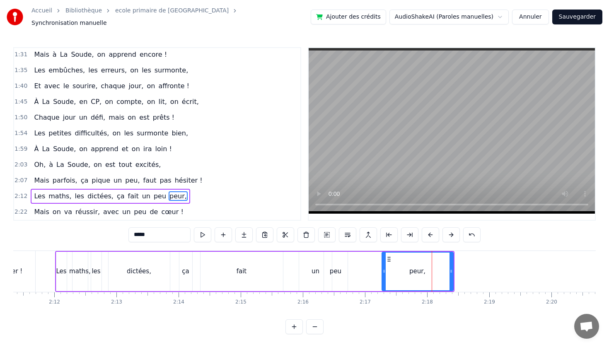
drag, startPoint x: 410, startPoint y: 267, endPoint x: 381, endPoint y: 266, distance: 28.6
click at [382, 268] on icon at bounding box center [383, 271] width 3 height 7
drag, startPoint x: 436, startPoint y: 266, endPoint x: 422, endPoint y: 265, distance: 13.7
click at [422, 268] on icon at bounding box center [422, 271] width 3 height 7
click at [146, 267] on div "dictées," at bounding box center [139, 272] width 24 height 10
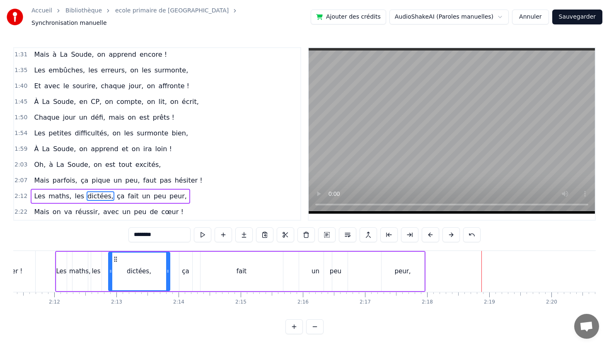
click at [315, 268] on div "un" at bounding box center [315, 272] width 8 height 10
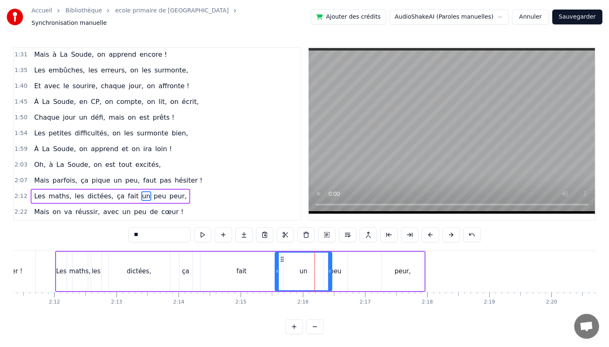
drag, startPoint x: 301, startPoint y: 268, endPoint x: 277, endPoint y: 268, distance: 23.6
click at [277, 268] on icon at bounding box center [276, 271] width 3 height 7
drag, startPoint x: 321, startPoint y: 267, endPoint x: 305, endPoint y: 268, distance: 15.3
click at [305, 268] on icon at bounding box center [305, 271] width 3 height 7
click at [333, 268] on div "peu" at bounding box center [336, 272] width 12 height 10
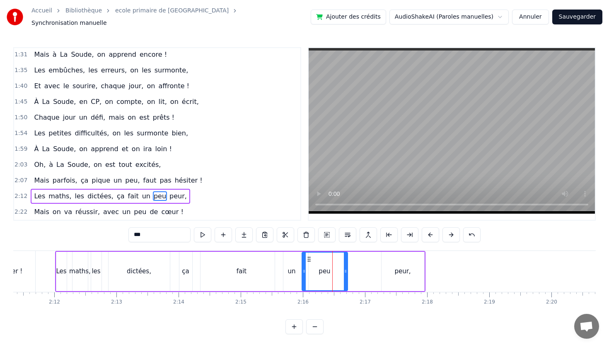
drag, startPoint x: 326, startPoint y: 268, endPoint x: 312, endPoint y: 267, distance: 13.3
click at [304, 268] on icon at bounding box center [303, 271] width 3 height 7
drag, startPoint x: 345, startPoint y: 267, endPoint x: 332, endPoint y: 268, distance: 13.3
click at [332, 268] on icon at bounding box center [332, 271] width 3 height 7
click at [408, 268] on div "peur," at bounding box center [402, 272] width 16 height 10
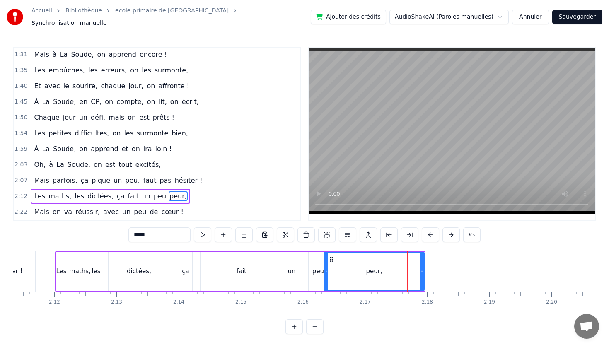
drag, startPoint x: 382, startPoint y: 267, endPoint x: 325, endPoint y: 265, distance: 56.8
click at [325, 268] on icon at bounding box center [326, 271] width 3 height 7
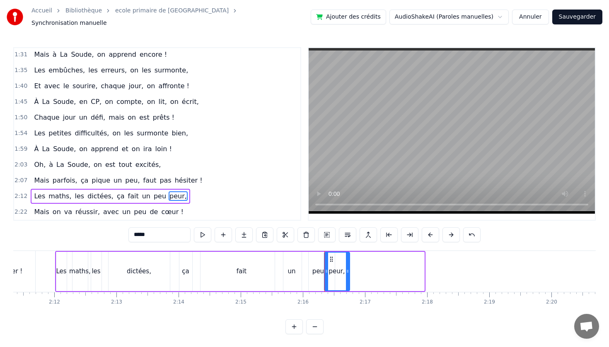
drag, startPoint x: 422, startPoint y: 268, endPoint x: 336, endPoint y: 268, distance: 85.7
click at [346, 268] on icon at bounding box center [347, 271] width 3 height 7
click at [313, 267] on div "peu" at bounding box center [318, 272] width 12 height 10
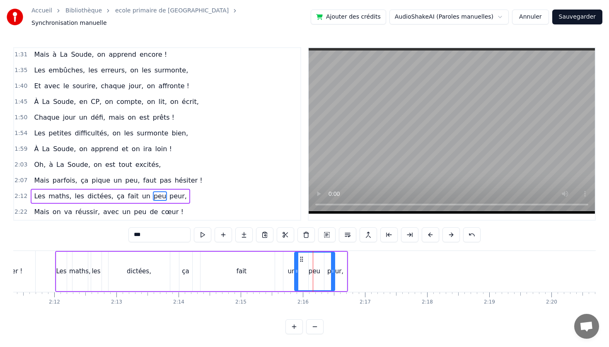
drag, startPoint x: 302, startPoint y: 267, endPoint x: 295, endPoint y: 267, distance: 7.1
click at [295, 268] on icon at bounding box center [296, 271] width 3 height 7
click at [327, 269] on icon at bounding box center [326, 271] width 3 height 7
click at [340, 269] on div "peur," at bounding box center [335, 272] width 16 height 10
type input "*****"
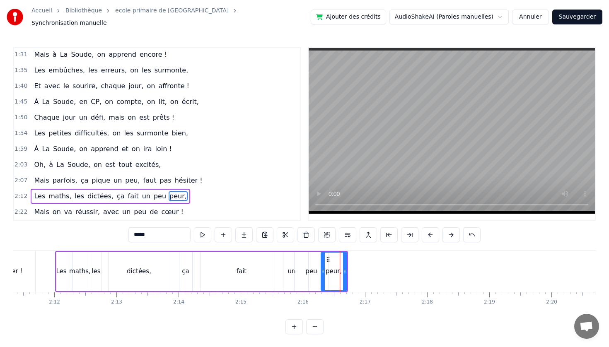
click at [323, 268] on icon at bounding box center [322, 271] width 3 height 7
click at [342, 269] on icon at bounding box center [340, 271] width 3 height 7
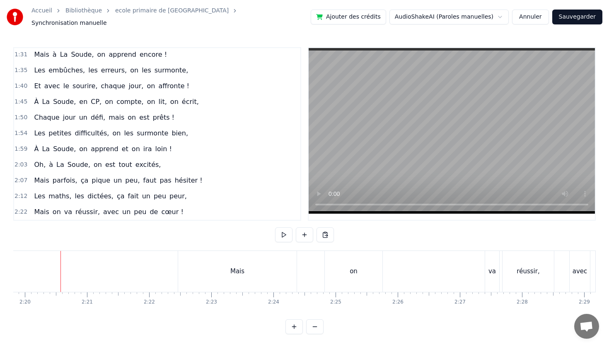
scroll to position [0, 8691]
click at [228, 270] on div "Mais" at bounding box center [232, 272] width 14 height 10
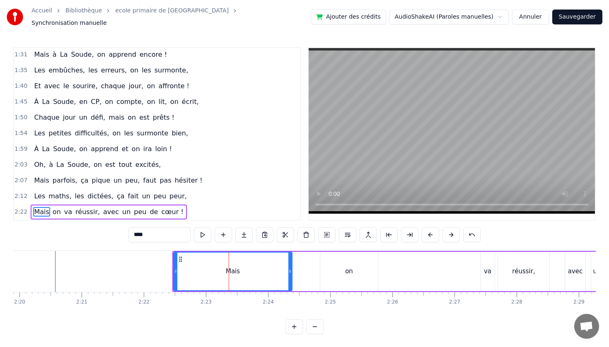
click at [39, 195] on span "Les" at bounding box center [39, 196] width 13 height 10
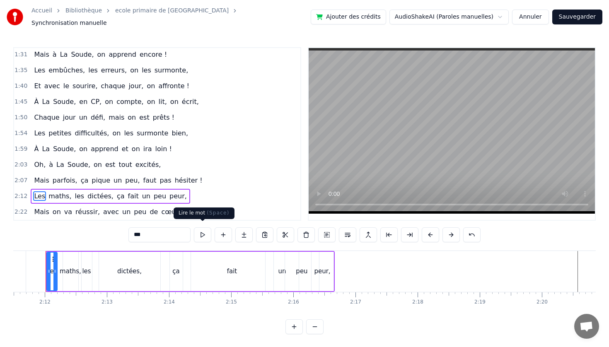
scroll to position [0, 8159]
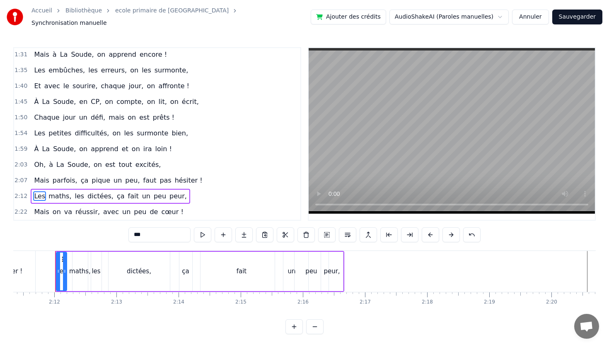
click at [310, 271] on div "peu" at bounding box center [311, 272] width 12 height 10
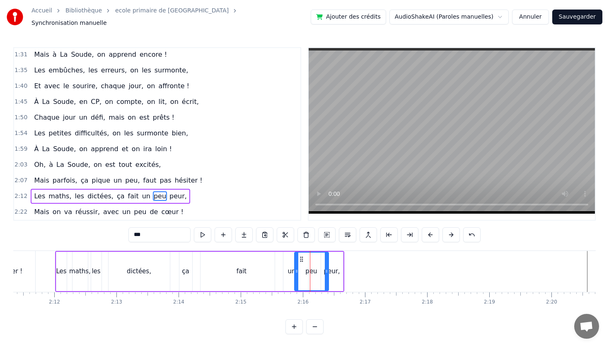
click at [183, 268] on div "ça" at bounding box center [185, 272] width 7 height 10
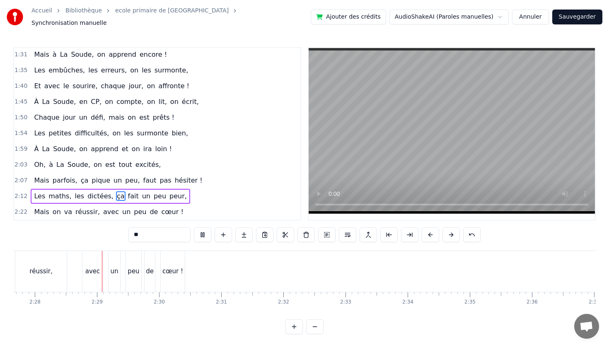
scroll to position [0, 9173]
click at [47, 251] on div "réussir," at bounding box center [40, 271] width 52 height 41
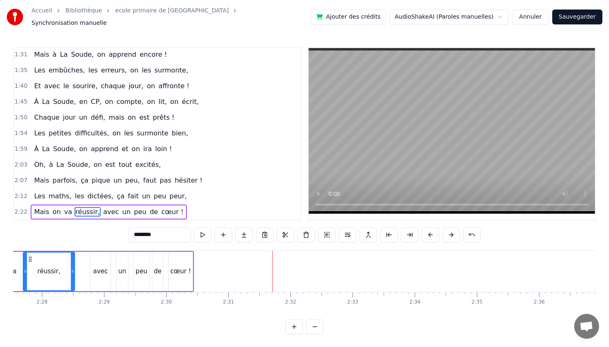
click at [36, 176] on span "Mais" at bounding box center [41, 181] width 17 height 10
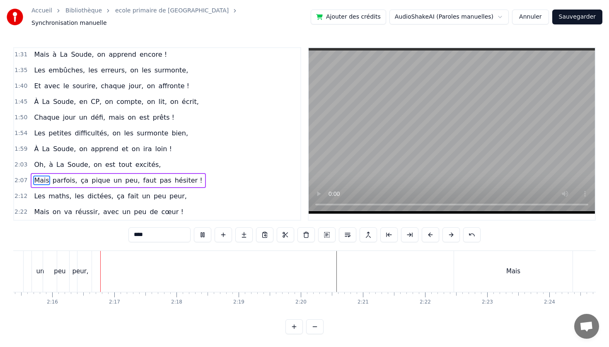
scroll to position [0, 8412]
click at [500, 273] on div "Mais" at bounding box center [511, 271] width 118 height 41
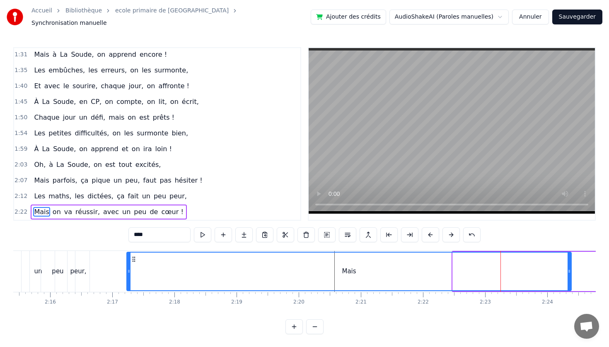
drag, startPoint x: 452, startPoint y: 268, endPoint x: 142, endPoint y: 260, distance: 309.5
click at [129, 260] on div at bounding box center [128, 272] width 3 height 38
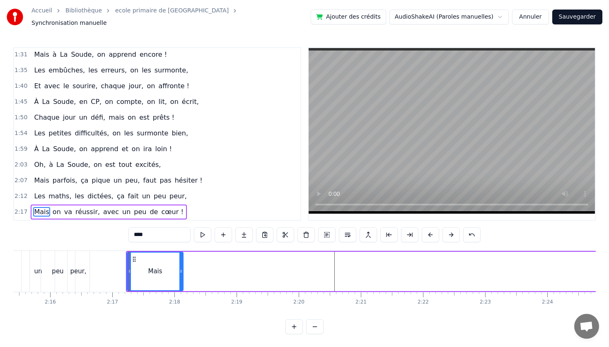
drag, startPoint x: 569, startPoint y: 268, endPoint x: 183, endPoint y: 258, distance: 386.9
click at [181, 257] on div at bounding box center [180, 272] width 3 height 38
click at [53, 209] on span "on" at bounding box center [57, 212] width 10 height 10
type input "**"
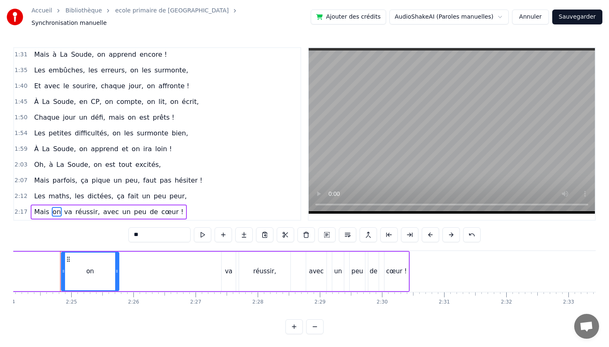
scroll to position [0, 8955]
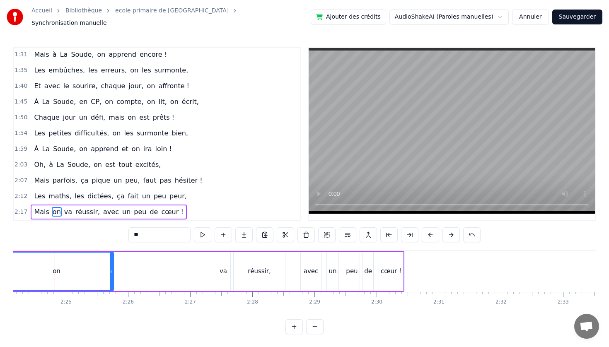
drag, startPoint x: 56, startPoint y: 268, endPoint x: 20, endPoint y: 270, distance: 36.1
click at [0, 266] on div "Accueil Bibliothèque ecole primaire de La Soude Synchronisation manuelle Ajoute…" at bounding box center [304, 167] width 609 height 334
drag, startPoint x: 111, startPoint y: 268, endPoint x: 32, endPoint y: 269, distance: 78.7
click at [30, 268] on icon at bounding box center [30, 271] width 3 height 7
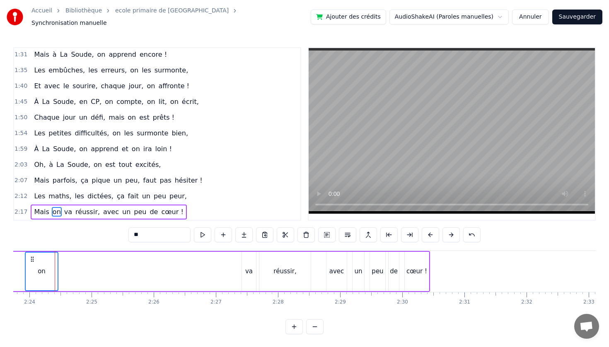
click at [64, 210] on span "va" at bounding box center [68, 212] width 10 height 10
drag, startPoint x: 79, startPoint y: 207, endPoint x: 83, endPoint y: 208, distance: 4.2
click at [79, 207] on span "réussir," at bounding box center [88, 212] width 26 height 10
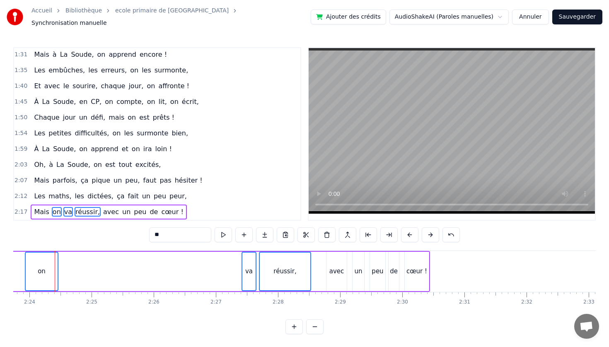
click at [107, 208] on span "avec" at bounding box center [110, 212] width 17 height 10
click at [121, 208] on span "un" at bounding box center [126, 212] width 10 height 10
click at [133, 209] on span "peu" at bounding box center [140, 212] width 14 height 10
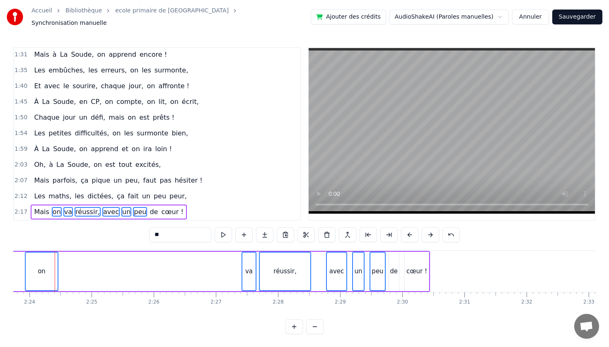
drag, startPoint x: 144, startPoint y: 209, endPoint x: 152, endPoint y: 210, distance: 7.6
click at [149, 209] on span "de" at bounding box center [154, 212] width 10 height 10
click at [160, 210] on span "cœur !" at bounding box center [172, 212] width 24 height 10
click at [84, 209] on span "réussir," at bounding box center [88, 212] width 26 height 10
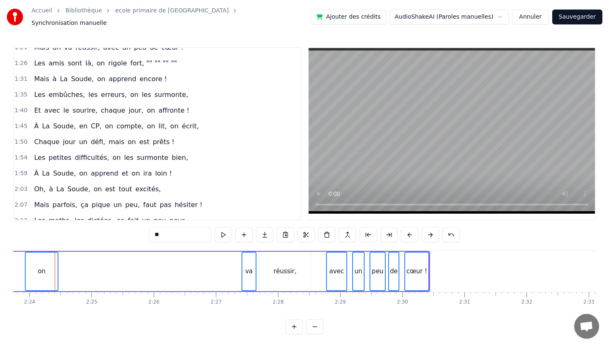
scroll to position [269, 0]
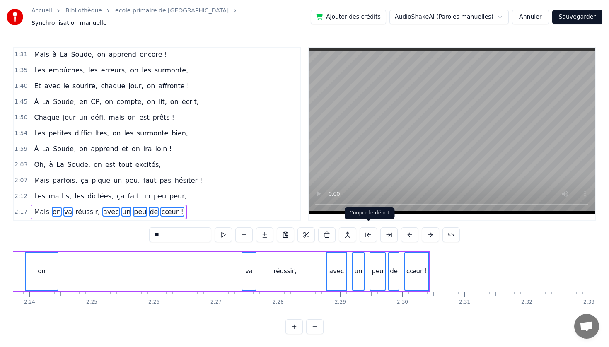
click at [371, 233] on button at bounding box center [367, 234] width 17 height 15
click at [385, 232] on button at bounding box center [388, 234] width 17 height 15
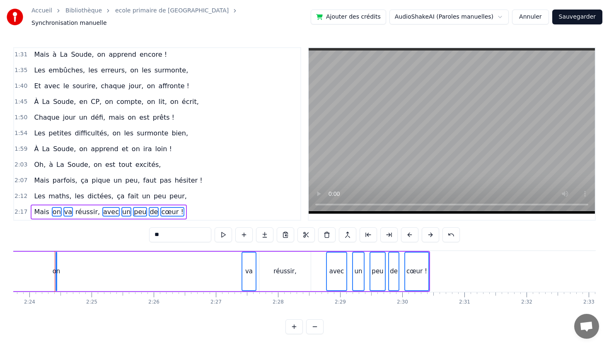
click at [385, 232] on button at bounding box center [388, 234] width 17 height 15
click at [371, 231] on button at bounding box center [367, 234] width 17 height 15
drag, startPoint x: 371, startPoint y: 231, endPoint x: 342, endPoint y: 235, distance: 28.9
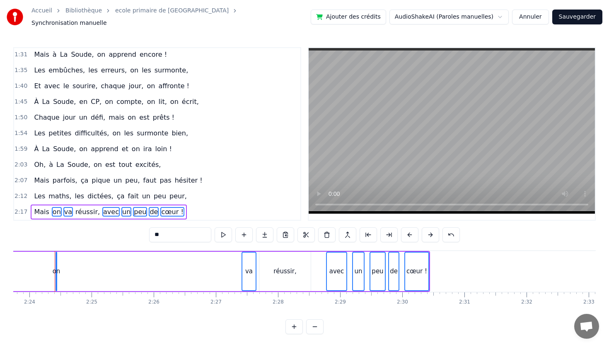
click at [370, 231] on button at bounding box center [367, 234] width 17 height 15
drag, startPoint x: 58, startPoint y: 266, endPoint x: 46, endPoint y: 265, distance: 11.3
click at [32, 264] on div "Mais on va réussir, avec un peu de cœur !" at bounding box center [19, 271] width 822 height 41
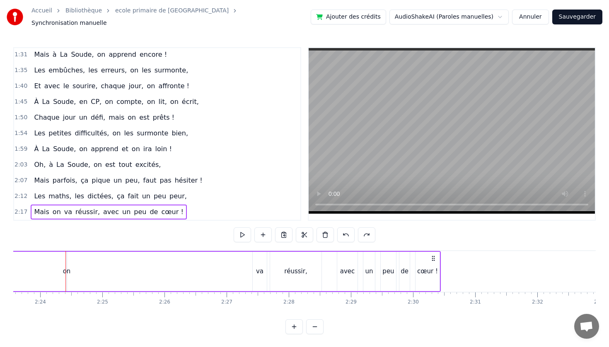
scroll to position [0, 8907]
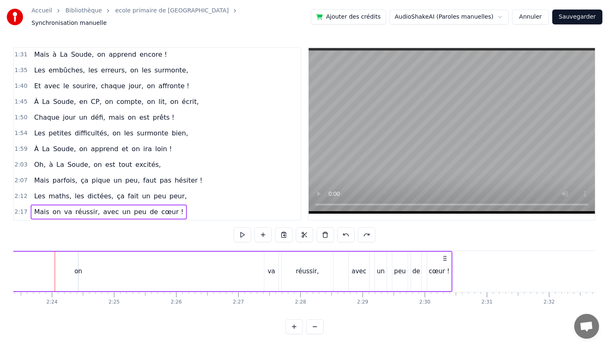
click at [78, 267] on div "on" at bounding box center [79, 272] width 8 height 10
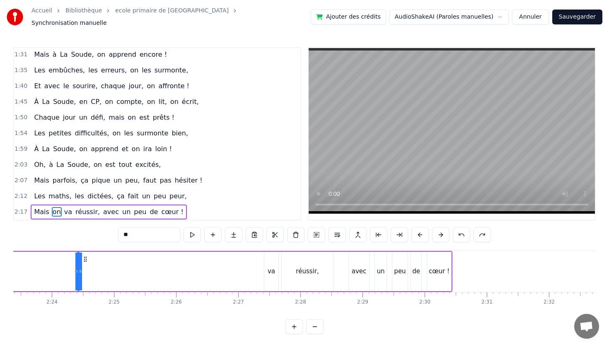
drag, startPoint x: 76, startPoint y: 268, endPoint x: 46, endPoint y: 267, distance: 30.2
click at [30, 268] on div "Mais on va réussir, avec un peu de cœur !" at bounding box center [42, 271] width 822 height 41
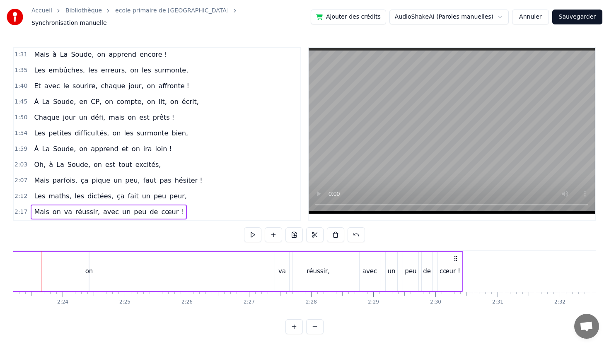
scroll to position [0, 8882]
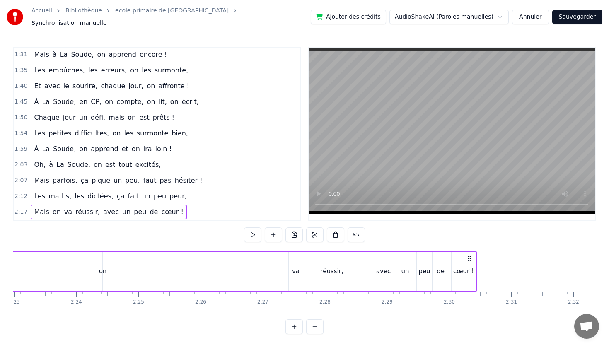
click at [104, 267] on div "on" at bounding box center [103, 272] width 8 height 10
drag, startPoint x: 105, startPoint y: 267, endPoint x: 112, endPoint y: 268, distance: 7.1
click at [112, 268] on div "Mais on va réussir, avec un peu de cœur !" at bounding box center [66, 271] width 822 height 41
click at [103, 268] on div "on" at bounding box center [103, 272] width 8 height 10
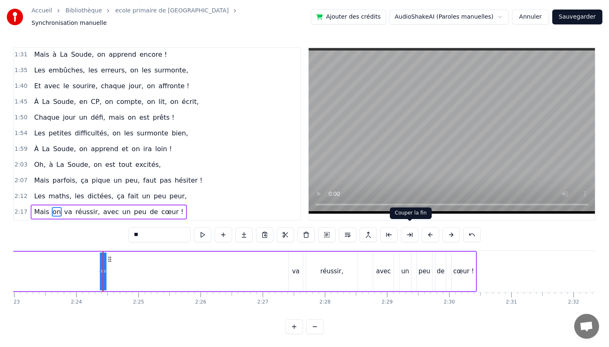
click at [405, 229] on button at bounding box center [409, 234] width 17 height 15
drag, startPoint x: 406, startPoint y: 229, endPoint x: 399, endPoint y: 231, distance: 7.3
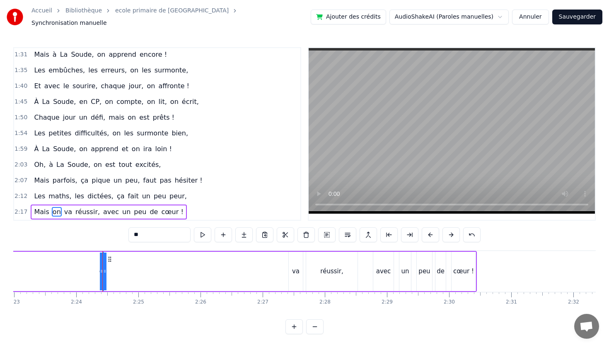
click at [405, 229] on button at bounding box center [409, 234] width 17 height 15
click at [431, 231] on button at bounding box center [430, 234] width 17 height 15
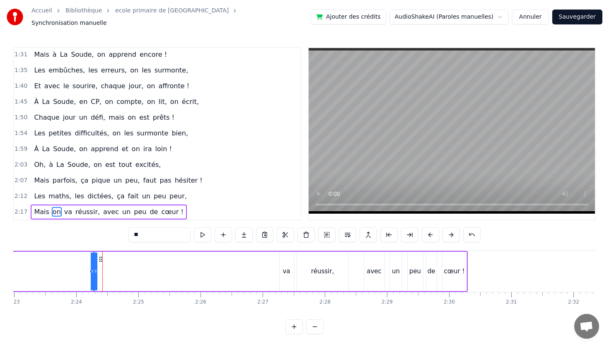
click at [431, 231] on button at bounding box center [430, 234] width 17 height 15
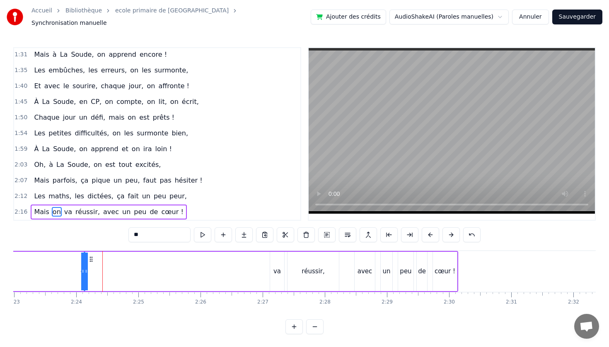
click at [431, 231] on button at bounding box center [430, 234] width 17 height 15
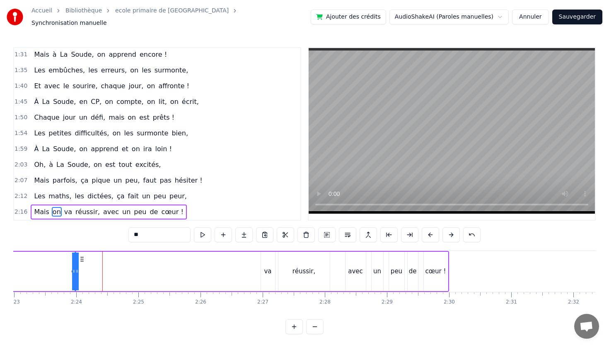
click at [431, 231] on button at bounding box center [430, 234] width 17 height 15
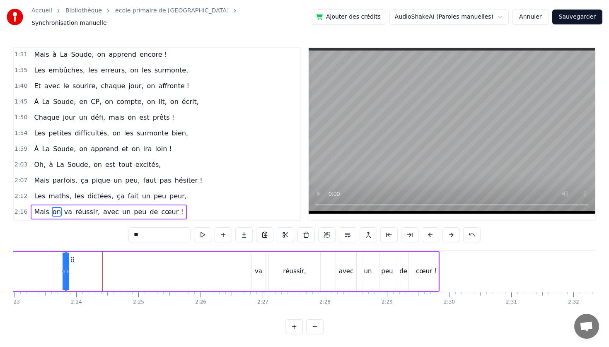
click at [431, 231] on button at bounding box center [430, 234] width 17 height 15
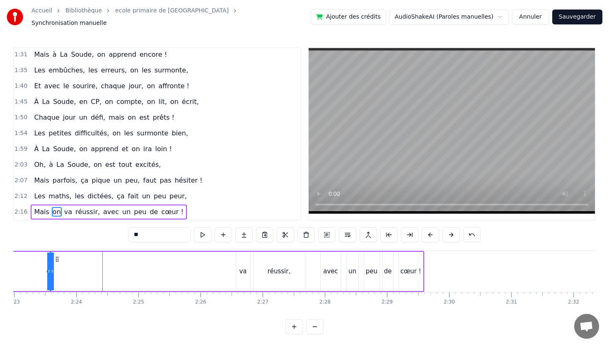
click at [431, 231] on button at bounding box center [430, 234] width 17 height 15
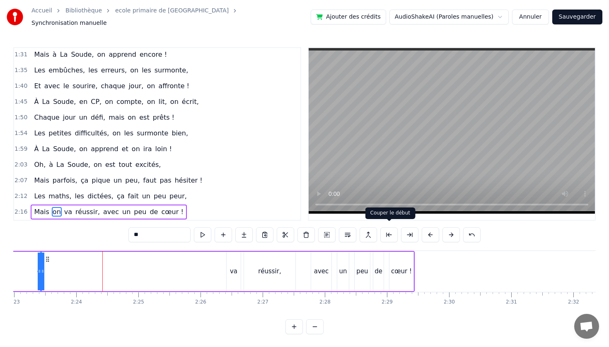
click at [389, 232] on button at bounding box center [388, 234] width 17 height 15
click at [389, 231] on button at bounding box center [388, 234] width 17 height 15
click at [390, 231] on button at bounding box center [388, 234] width 17 height 15
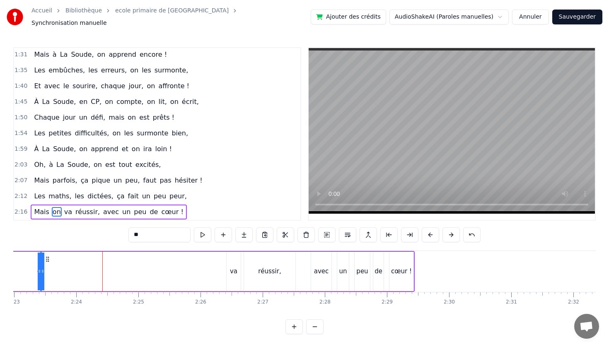
click at [24, 266] on div "Mais on va réussir, avec un peu de cœur !" at bounding box center [4, 271] width 822 height 41
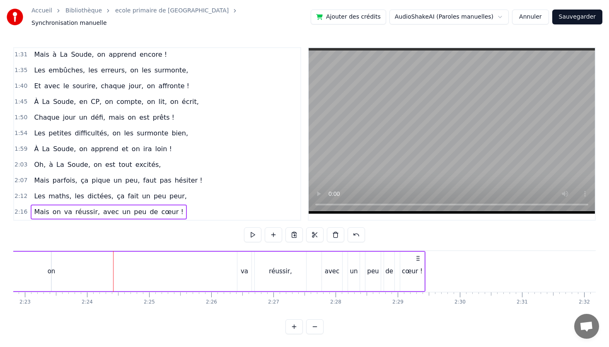
scroll to position [0, 8852]
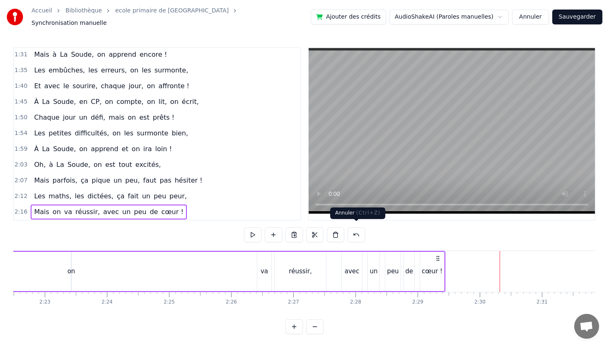
click at [349, 233] on button at bounding box center [355, 234] width 17 height 15
click at [349, 233] on button at bounding box center [345, 234] width 17 height 15
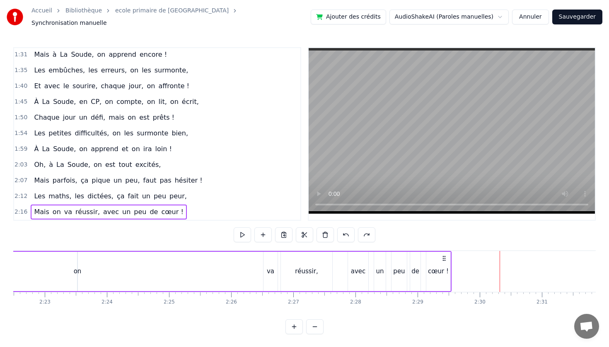
click at [349, 233] on button at bounding box center [345, 234] width 17 height 15
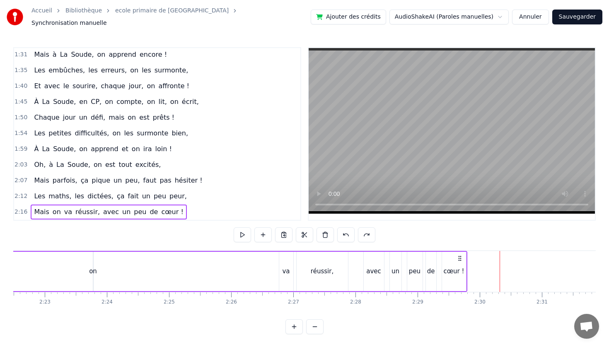
click at [349, 233] on button at bounding box center [345, 234] width 17 height 15
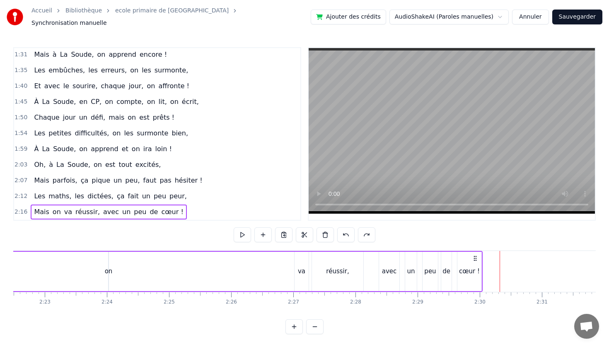
click at [349, 233] on button at bounding box center [345, 234] width 17 height 15
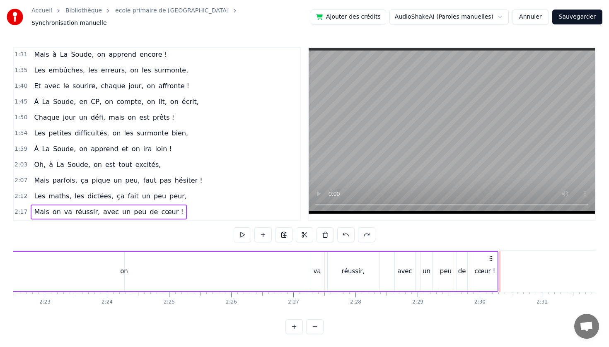
click at [349, 233] on button at bounding box center [345, 234] width 17 height 15
click at [291, 265] on div "Mais on va réussir, avec un peu de cœur !" at bounding box center [94, 271] width 822 height 41
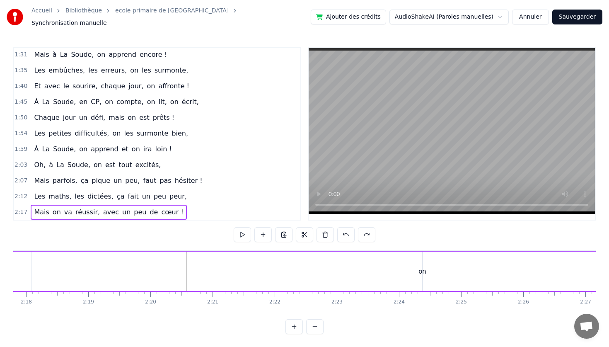
scroll to position [0, 8559]
click at [424, 267] on div "on" at bounding box center [423, 272] width 8 height 10
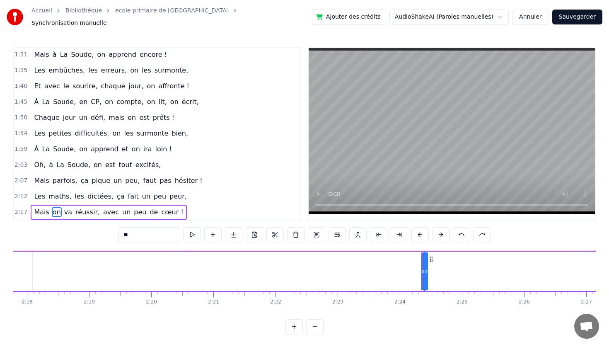
drag, startPoint x: 426, startPoint y: 267, endPoint x: 464, endPoint y: 270, distance: 37.8
click at [475, 270] on div "Mais on va réussir, avec un peu de cœur !" at bounding box center [387, 271] width 822 height 41
click at [425, 268] on div "on" at bounding box center [424, 272] width 8 height 10
drag, startPoint x: 425, startPoint y: 268, endPoint x: 456, endPoint y: 269, distance: 30.7
click at [456, 269] on div "Mais on va réussir, avec un peu de cœur !" at bounding box center [387, 271] width 822 height 41
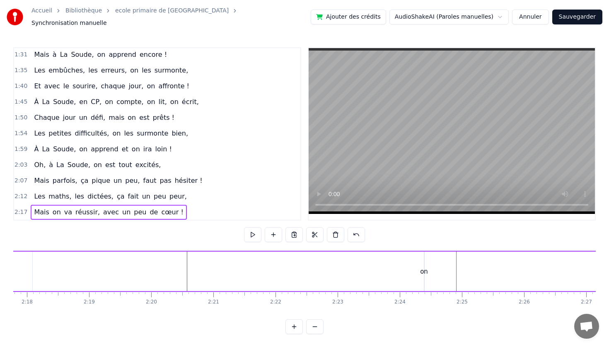
click at [424, 270] on div "on" at bounding box center [424, 272] width 8 height 10
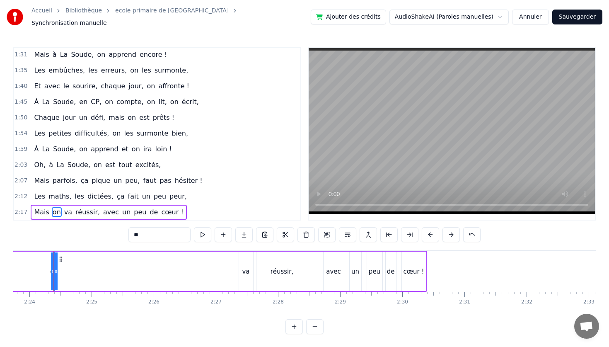
scroll to position [0, 8928]
click at [223, 229] on button at bounding box center [223, 234] width 17 height 15
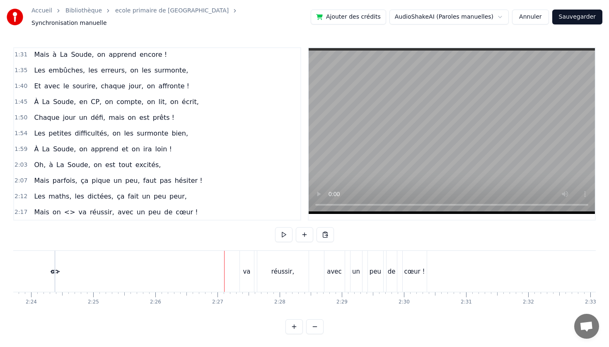
click at [68, 209] on span "<>" at bounding box center [69, 212] width 13 height 10
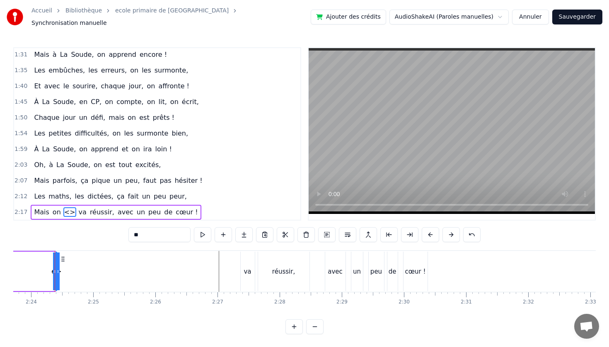
click at [68, 209] on span "<>" at bounding box center [69, 212] width 13 height 10
click at [471, 231] on button at bounding box center [471, 234] width 17 height 15
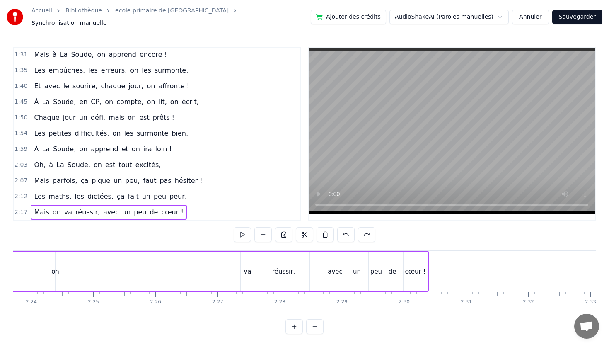
click at [58, 267] on div "on" at bounding box center [55, 272] width 8 height 10
click at [56, 256] on div "on" at bounding box center [56, 271] width 0 height 38
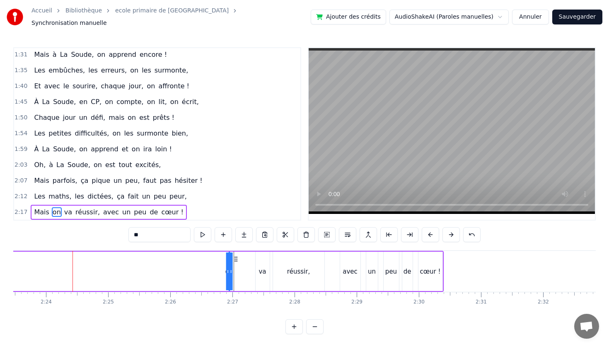
drag, startPoint x: 63, startPoint y: 256, endPoint x: 234, endPoint y: 271, distance: 171.3
click at [234, 271] on div "Mais on va réussir, avec un peu de cœur !" at bounding box center [33, 271] width 822 height 41
click at [201, 265] on div "Mais on va réussir, avec un peu de cœur !" at bounding box center [33, 271] width 822 height 41
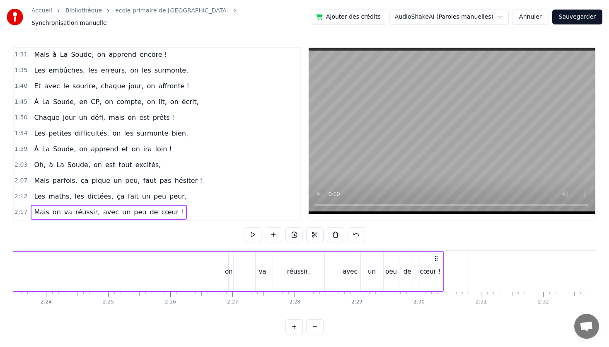
click at [136, 319] on div "0:09 À l’école primaire de La Soude, sous le ciel marseillais, 0:14 En classe d…" at bounding box center [304, 190] width 582 height 287
click at [40, 209] on span "Mais" at bounding box center [41, 212] width 17 height 10
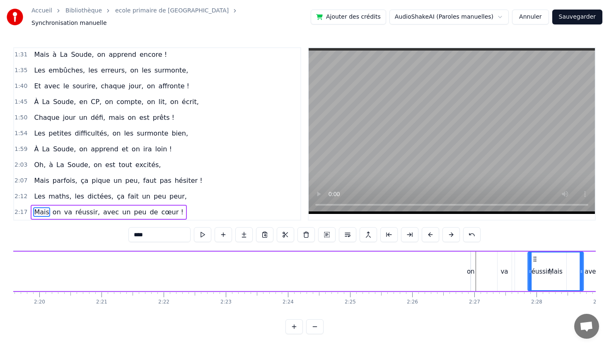
scroll to position [0, 8694]
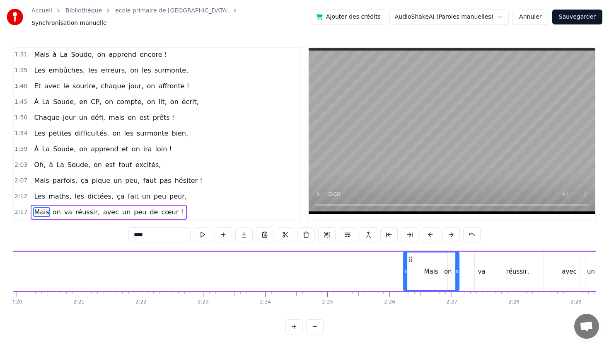
drag, startPoint x: 63, startPoint y: 255, endPoint x: 410, endPoint y: 301, distance: 350.4
click at [410, 301] on div "À l’école primaire de La Soude, sous le ciel marseillais, En classe de CP, on a…" at bounding box center [304, 281] width 582 height 62
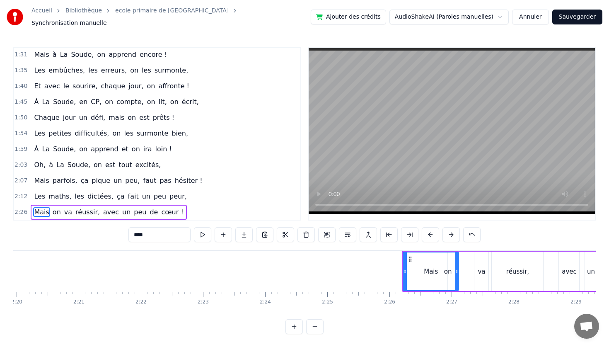
click at [450, 268] on div "Mais" at bounding box center [430, 271] width 55 height 38
click at [54, 207] on span "on" at bounding box center [57, 212] width 10 height 10
type input "**"
drag, startPoint x: 449, startPoint y: 263, endPoint x: 453, endPoint y: 264, distance: 5.1
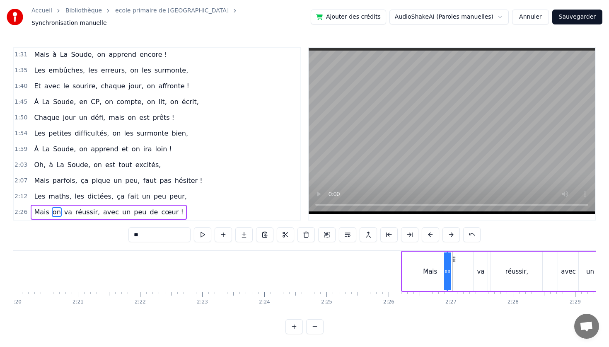
click at [457, 265] on div "Mais on va réussir, avec un peu de cœur !" at bounding box center [531, 271] width 260 height 41
click at [449, 267] on div "on" at bounding box center [447, 272] width 8 height 10
drag, startPoint x: 447, startPoint y: 267, endPoint x: 465, endPoint y: 268, distance: 18.3
click at [465, 268] on div "Mais on va réussir, avec un peu de cœur !" at bounding box center [531, 271] width 260 height 41
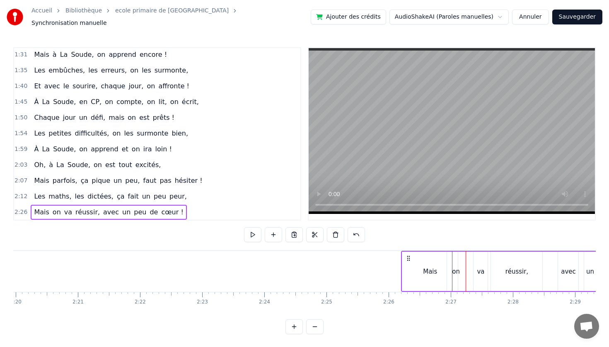
click at [460, 268] on div "on" at bounding box center [456, 270] width 18 height 39
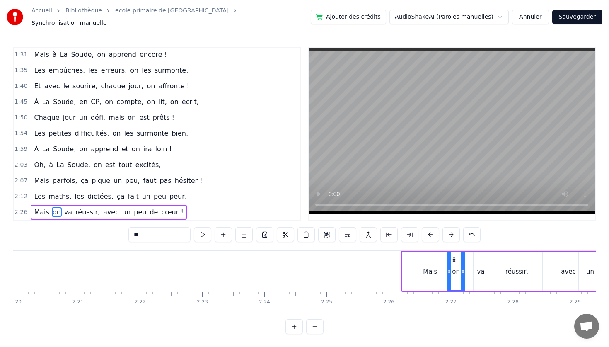
click at [431, 268] on div "Mais" at bounding box center [430, 272] width 14 height 10
type input "****"
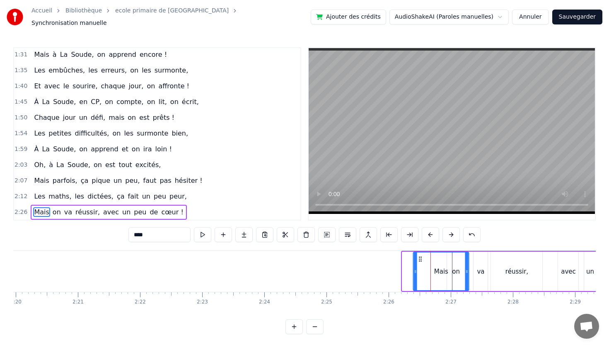
drag, startPoint x: 409, startPoint y: 255, endPoint x: 421, endPoint y: 258, distance: 12.8
click at [420, 256] on icon at bounding box center [420, 259] width 7 height 7
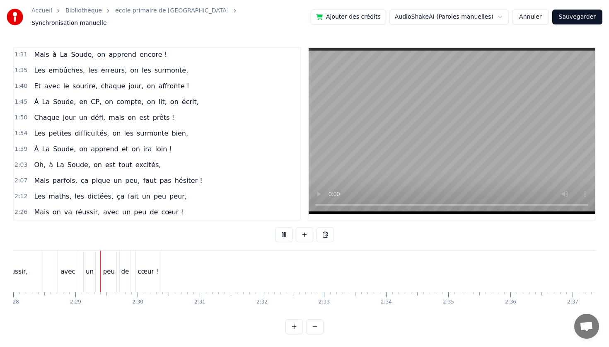
scroll to position [0, 9196]
click at [53, 191] on span "maths," at bounding box center [60, 196] width 24 height 10
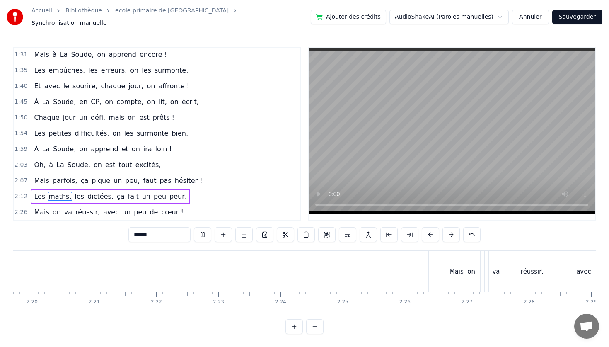
scroll to position [0, 8683]
click at [214, 193] on div "2:12 Les maths, les dictées, ça fait un peu peur," at bounding box center [157, 196] width 286 height 16
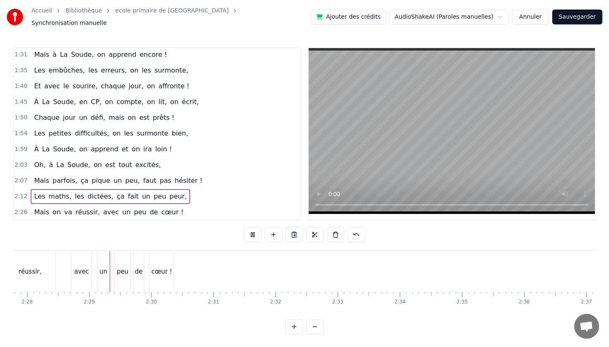
scroll to position [0, 9194]
drag, startPoint x: 181, startPoint y: 193, endPoint x: 183, endPoint y: 197, distance: 4.4
click at [183, 197] on div "2:12 Les maths, les dictées, ça fait un peu peur," at bounding box center [157, 196] width 286 height 16
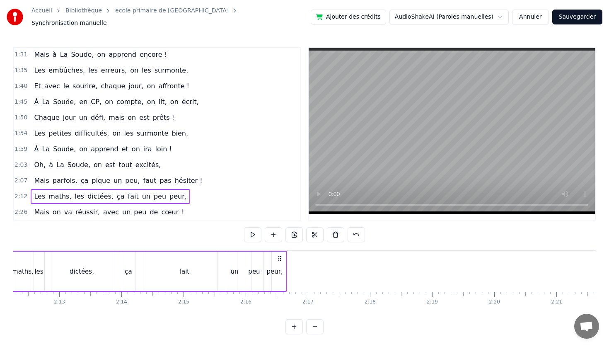
scroll to position [0, 8159]
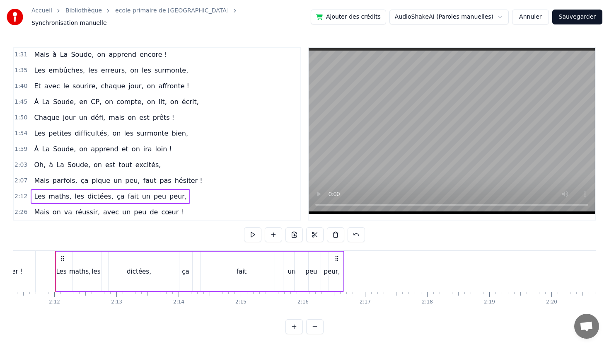
click at [41, 192] on span "Les" at bounding box center [39, 196] width 13 height 10
click at [40, 211] on span "Mais" at bounding box center [41, 212] width 17 height 10
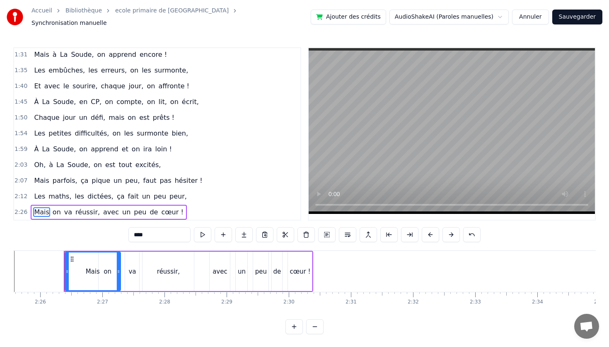
scroll to position [0, 9051]
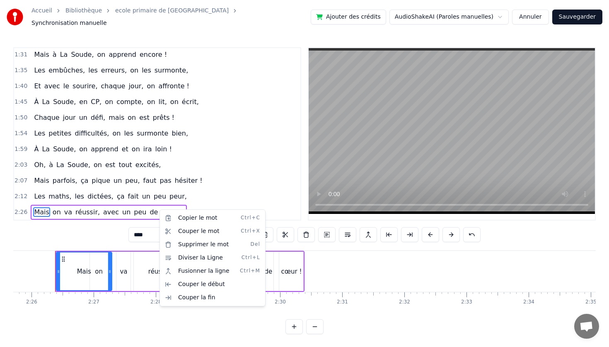
click at [55, 206] on html "Accueil Bibliothèque ecole primaire de La Soude Synchronisation manuelle Ajoute…" at bounding box center [304, 173] width 609 height 347
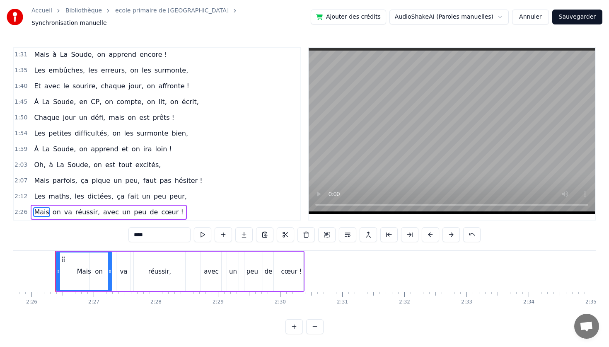
click at [52, 207] on span "on" at bounding box center [57, 212] width 10 height 10
click at [37, 209] on span "Mais" at bounding box center [41, 212] width 17 height 10
type input "****"
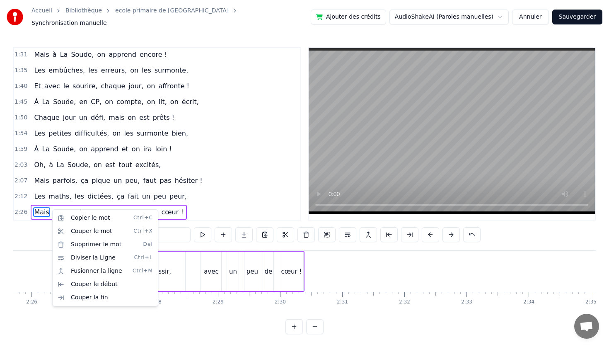
click at [181, 202] on html "Accueil Bibliothèque ecole primaire de La Soude Synchronisation manuelle Ajoute…" at bounding box center [304, 173] width 609 height 347
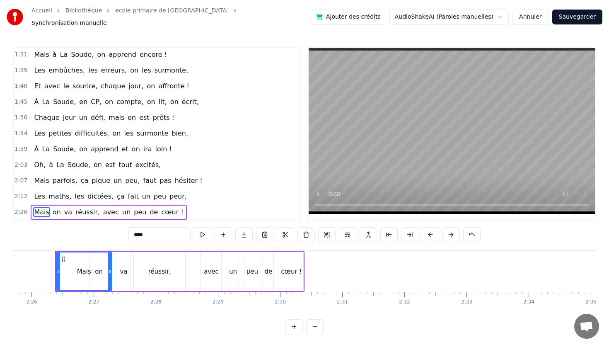
click at [178, 193] on div "2:12 Les maths, les dictées, ça fait un peu peur," at bounding box center [157, 196] width 286 height 16
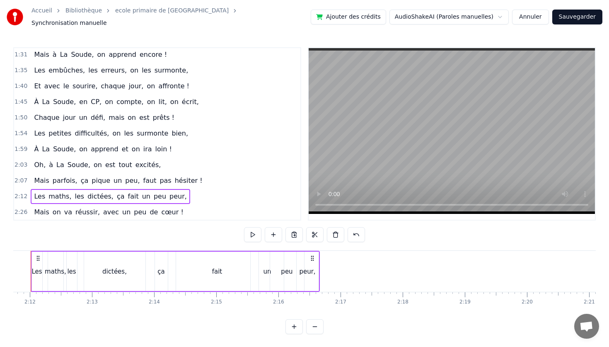
scroll to position [0, 8159]
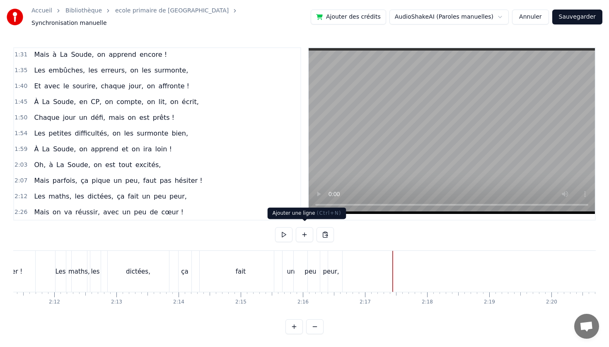
click at [306, 233] on button at bounding box center [304, 234] width 17 height 15
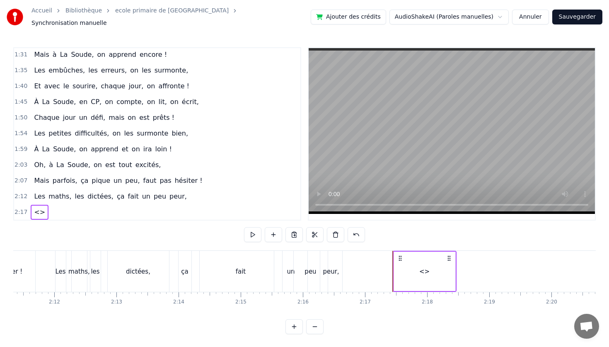
scroll to position [285, 0]
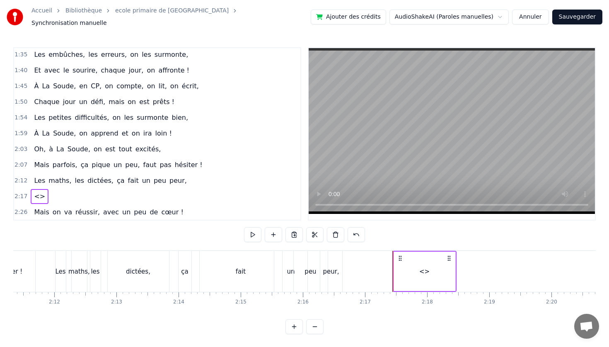
click at [39, 195] on span "<>" at bounding box center [39, 196] width 13 height 10
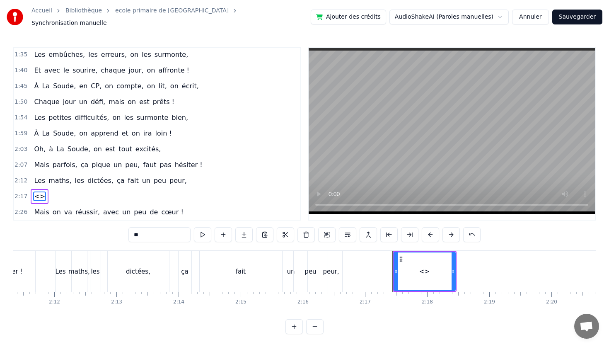
click at [38, 193] on span "<>" at bounding box center [39, 196] width 13 height 10
drag, startPoint x: 151, startPoint y: 231, endPoint x: 111, endPoint y: 227, distance: 40.8
click at [111, 227] on div "0:09 À l’école primaire de La Soude, sous le ciel marseillais, 0:14 En classe d…" at bounding box center [304, 190] width 582 height 287
drag, startPoint x: 180, startPoint y: 209, endPoint x: 162, endPoint y: 207, distance: 18.3
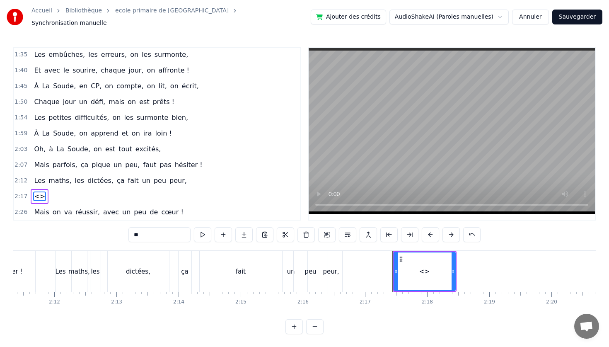
click at [162, 207] on div "2:26 Mais on va réussir, avec un peu de cœur !" at bounding box center [157, 212] width 286 height 16
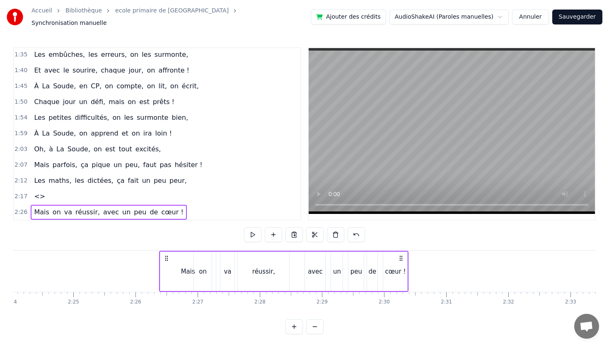
scroll to position [0, 9051]
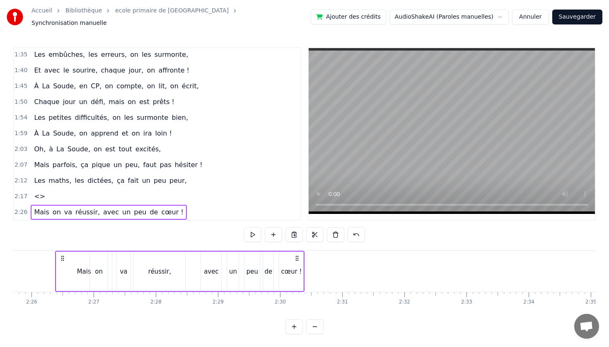
click at [37, 193] on span "<>" at bounding box center [39, 196] width 13 height 10
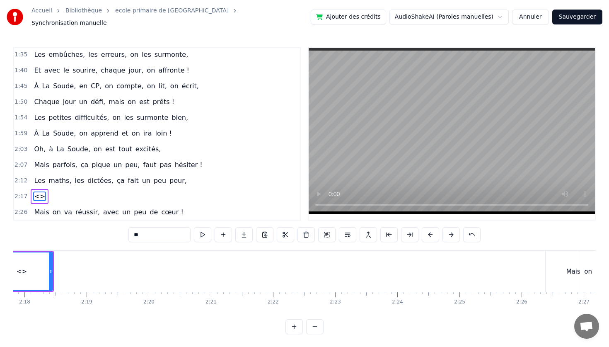
scroll to position [0, 8496]
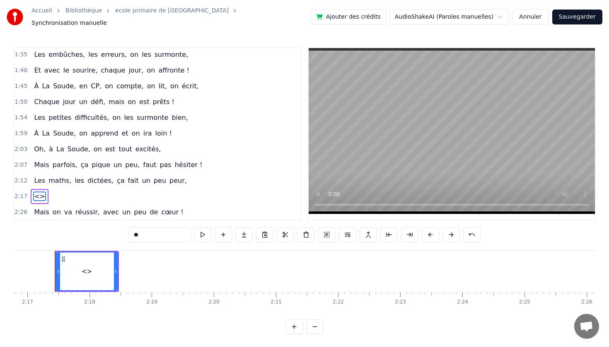
drag, startPoint x: 152, startPoint y: 231, endPoint x: 101, endPoint y: 224, distance: 51.4
click at [101, 224] on div "0:09 À l’école primaire de La Soude, sous le ciel marseillais, 0:14 En classe d…" at bounding box center [304, 190] width 582 height 287
paste input "**********"
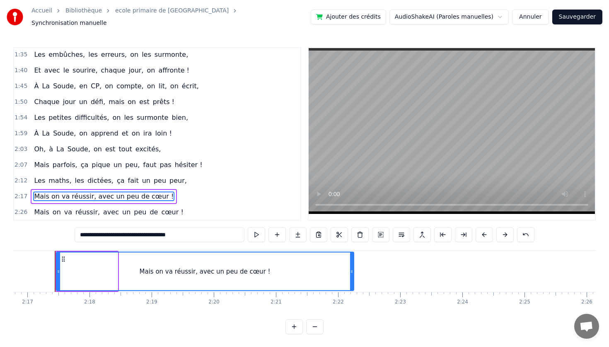
drag, startPoint x: 116, startPoint y: 268, endPoint x: 352, endPoint y: 275, distance: 236.2
click at [352, 275] on div at bounding box center [351, 271] width 3 height 38
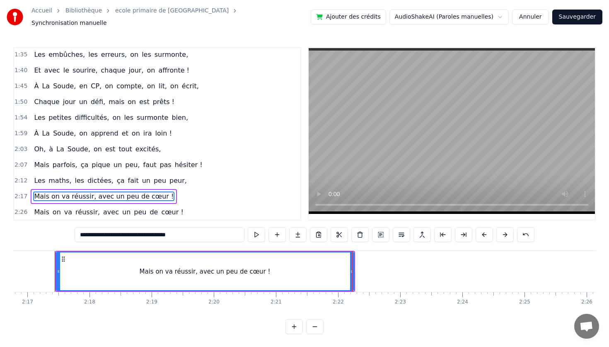
click at [153, 268] on div "Mais on va réussir, avec un peu de cœur !" at bounding box center [205, 272] width 131 height 10
click at [46, 191] on span "Mais on va réussir, avec un peu de cœur !" at bounding box center [103, 196] width 141 height 10
click at [47, 191] on span "Mais on va réussir, avec un peu de cœur !" at bounding box center [103, 196] width 141 height 10
click at [96, 232] on input "**********" at bounding box center [160, 234] width 170 height 15
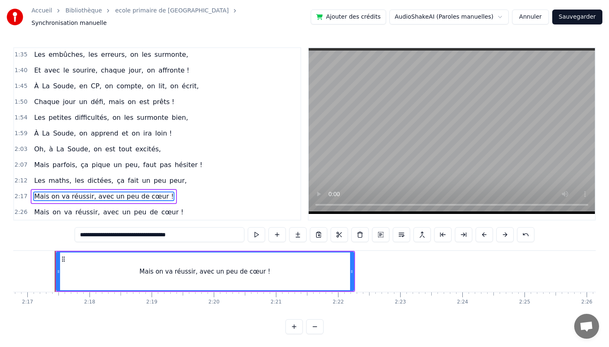
click at [94, 231] on input "**********" at bounding box center [160, 234] width 170 height 15
click at [83, 232] on input "**********" at bounding box center [159, 234] width 195 height 15
click at [87, 232] on input "**********" at bounding box center [159, 234] width 207 height 15
click at [91, 231] on input "**********" at bounding box center [159, 234] width 219 height 15
click at [89, 231] on input "**********" at bounding box center [159, 234] width 232 height 15
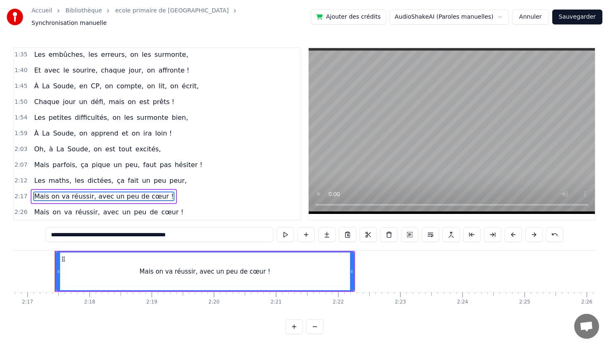
click at [64, 232] on input "**********" at bounding box center [160, 234] width 228 height 15
click at [73, 254] on div "Mais on va réussir, avec un peu de cœur !" at bounding box center [205, 271] width 297 height 38
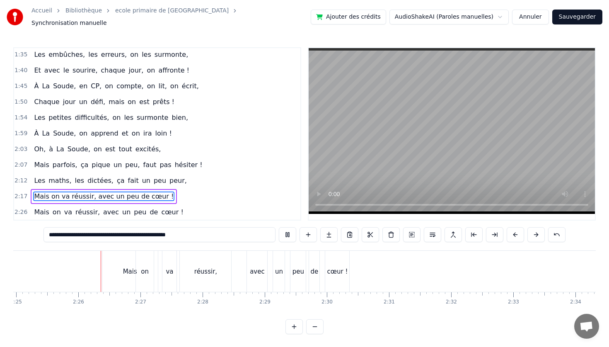
scroll to position [0, 9005]
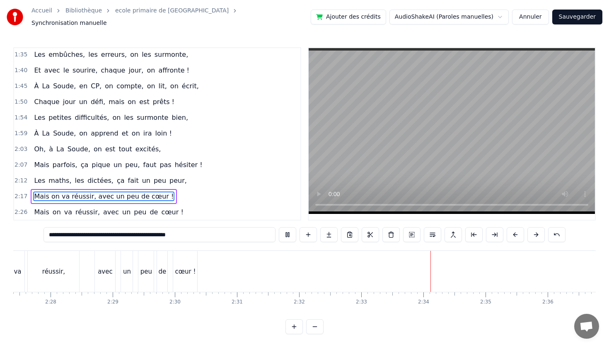
click at [66, 196] on span "Mais on va réussir, avec un peu de cœur !" at bounding box center [103, 196] width 141 height 10
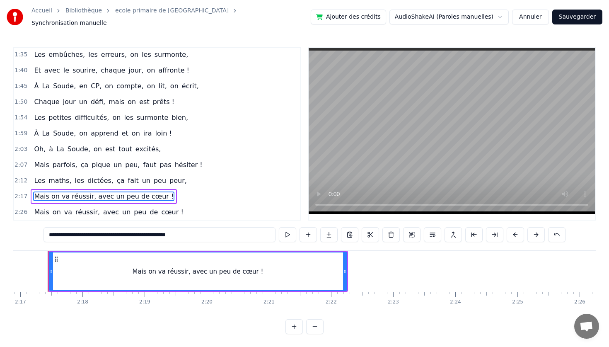
scroll to position [0, 8496]
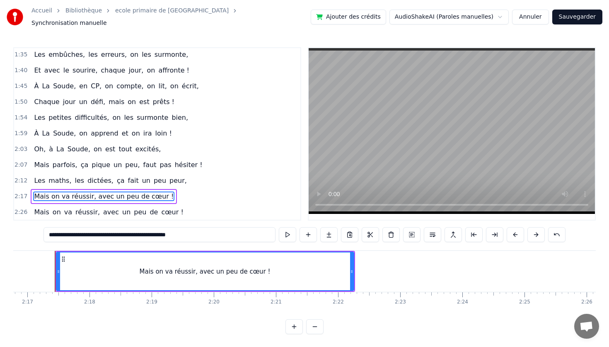
click at [170, 268] on div "Mais on va réussir, avec un peu de cœur !" at bounding box center [205, 272] width 131 height 10
click at [68, 233] on input "**********" at bounding box center [159, 234] width 232 height 15
click at [90, 231] on input "**********" at bounding box center [159, 234] width 186 height 15
click at [92, 231] on input "**********" at bounding box center [159, 234] width 178 height 15
click at [101, 233] on input "**********" at bounding box center [159, 234] width 174 height 15
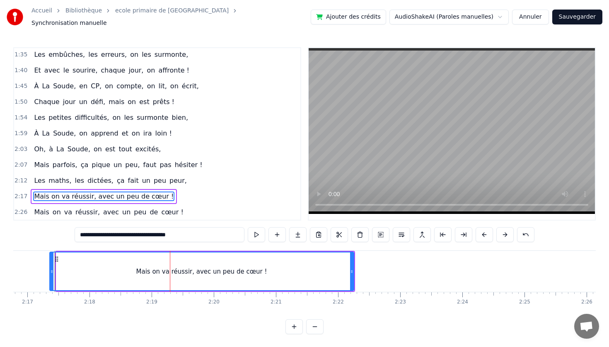
drag, startPoint x: 59, startPoint y: 266, endPoint x: 52, endPoint y: 267, distance: 6.6
click at [52, 268] on icon at bounding box center [51, 271] width 3 height 7
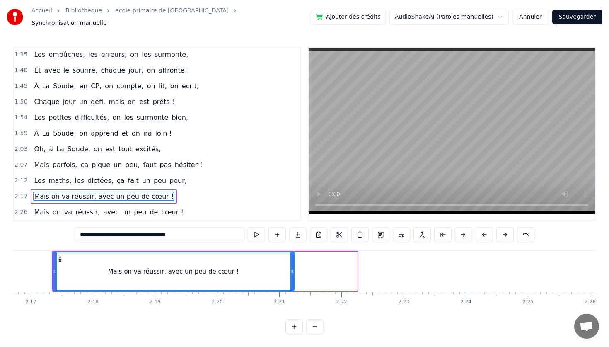
drag, startPoint x: 350, startPoint y: 268, endPoint x: 292, endPoint y: 266, distance: 58.4
click at [292, 268] on icon at bounding box center [291, 271] width 3 height 7
type input "**********"
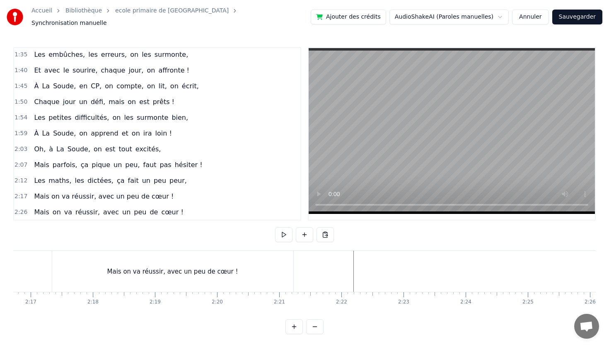
click at [303, 233] on button at bounding box center [304, 234] width 17 height 15
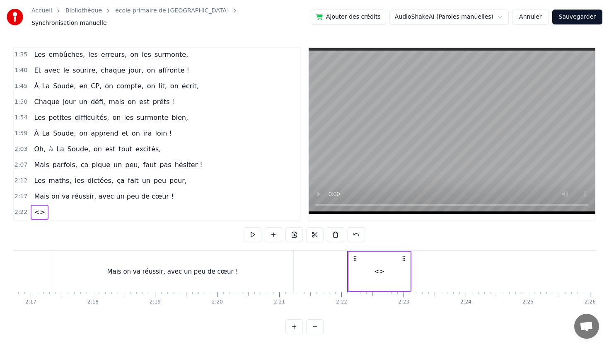
click at [34, 208] on span "<>" at bounding box center [39, 212] width 13 height 10
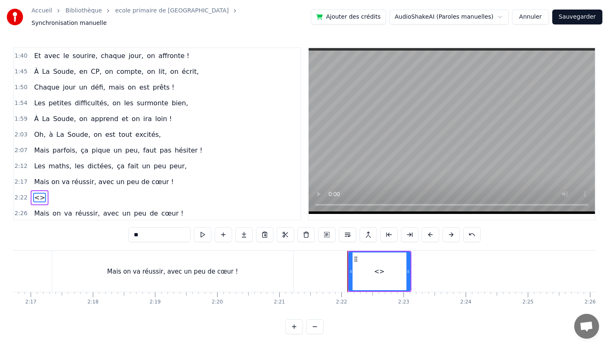
scroll to position [300, 0]
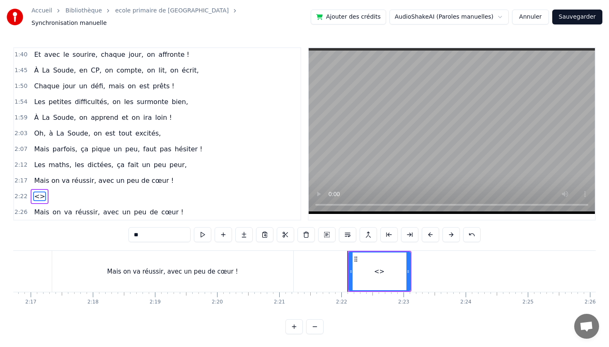
drag, startPoint x: 160, startPoint y: 234, endPoint x: 115, endPoint y: 231, distance: 44.8
click at [115, 231] on div "0:09 À l’école primaire de La Soude, sous le ciel marseillais, 0:14 En classe d…" at bounding box center [304, 190] width 582 height 287
paste input "**********"
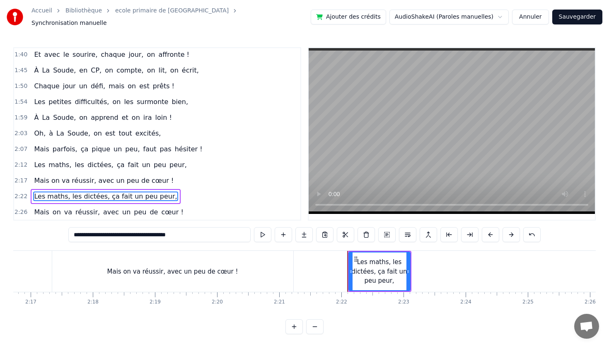
type input "**********"
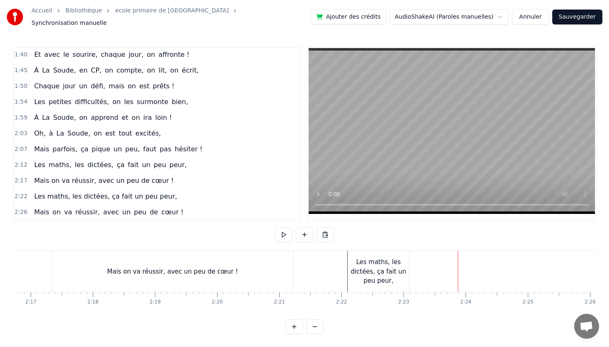
click at [388, 268] on div "Les maths, les dictées, ça fait un peu peur," at bounding box center [378, 271] width 61 height 28
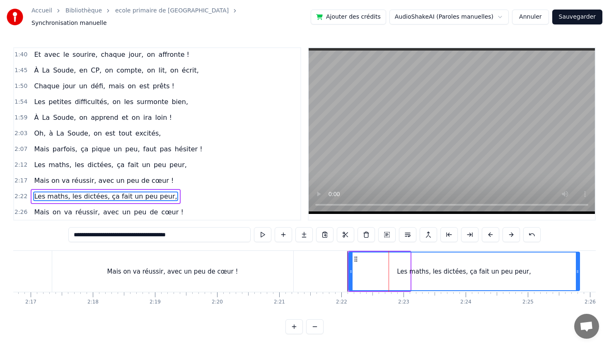
drag, startPoint x: 408, startPoint y: 267, endPoint x: 577, endPoint y: 277, distance: 169.3
click at [577, 277] on div at bounding box center [577, 271] width 3 height 38
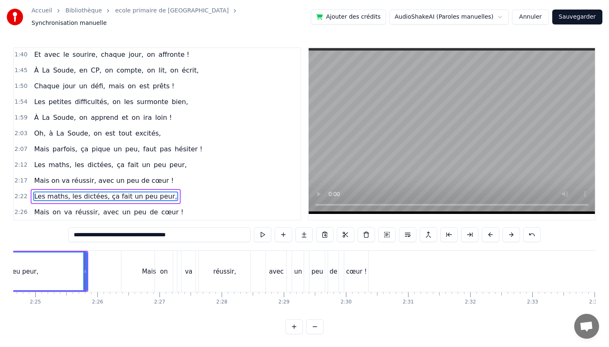
scroll to position [0, 9015]
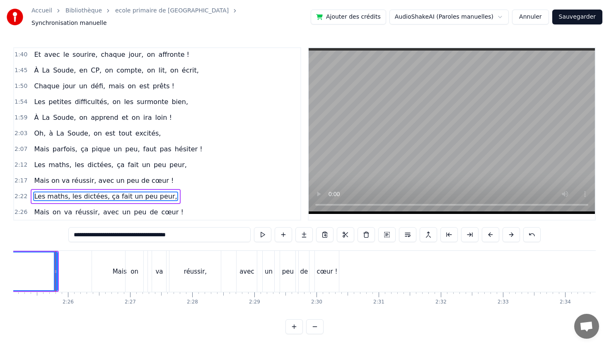
click at [45, 144] on span "Mais" at bounding box center [41, 149] width 17 height 10
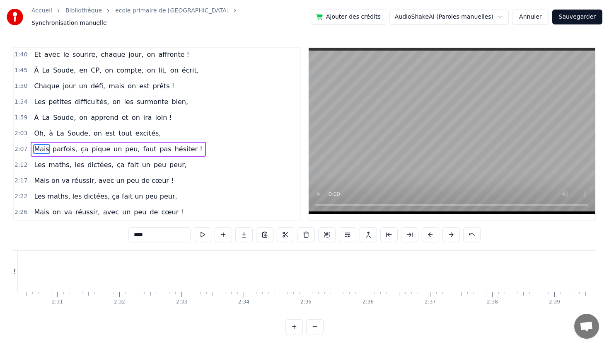
scroll to position [0, 9337]
click at [65, 164] on span "maths," at bounding box center [60, 165] width 24 height 10
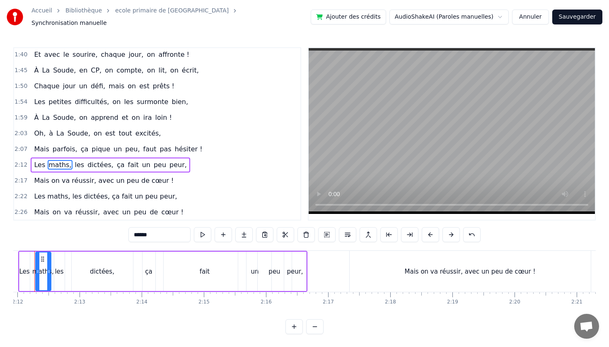
scroll to position [0, 8175]
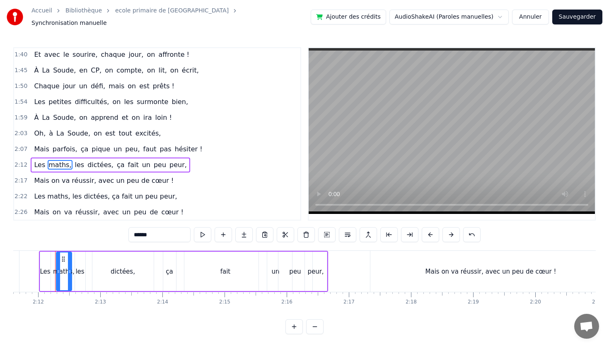
click at [42, 177] on span "Mais on va réussir, avec un peu de cœur !" at bounding box center [103, 181] width 141 height 10
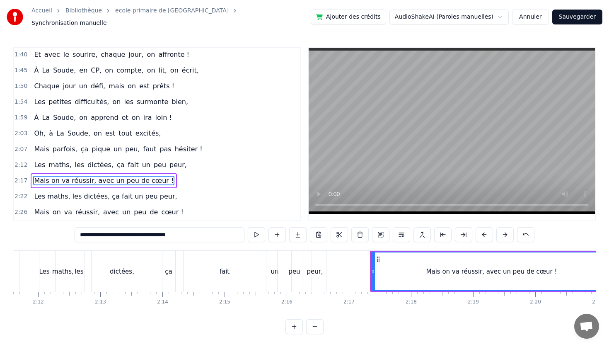
click at [41, 193] on span "Les maths, les dictées, ça fait un peu peur," at bounding box center [105, 196] width 145 height 10
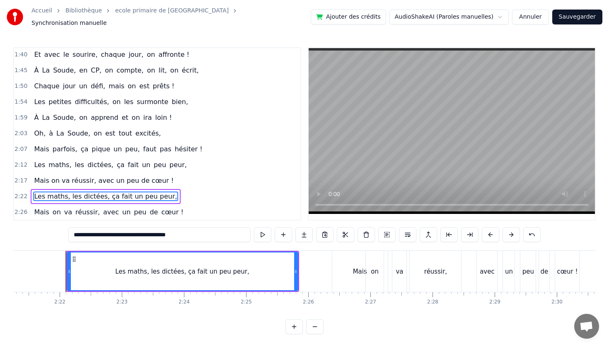
scroll to position [0, 8786]
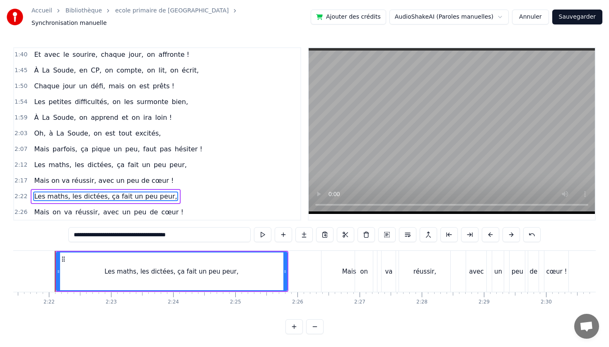
click at [53, 147] on span "parfois," at bounding box center [65, 149] width 27 height 10
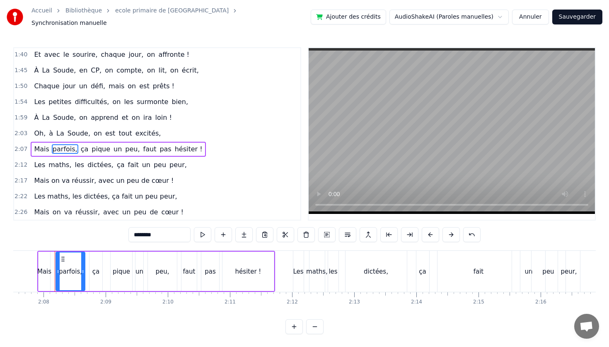
click at [40, 145] on span "Mais" at bounding box center [41, 149] width 17 height 10
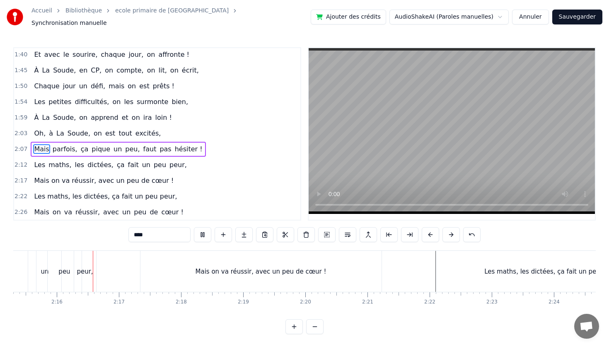
scroll to position [0, 8407]
click at [36, 162] on span "Les" at bounding box center [39, 165] width 13 height 10
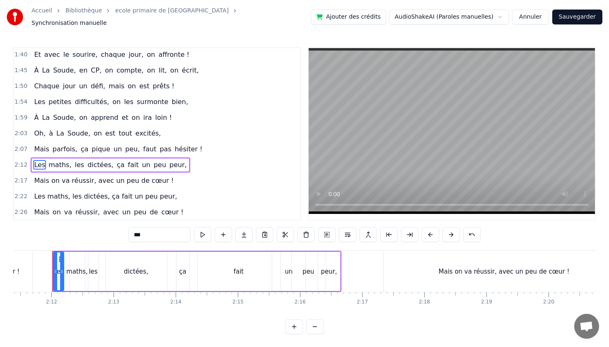
scroll to position [0, 8159]
drag, startPoint x: 65, startPoint y: 263, endPoint x: 76, endPoint y: 263, distance: 11.2
click at [76, 263] on div at bounding box center [75, 271] width 3 height 38
click at [83, 268] on div "maths," at bounding box center [80, 272] width 22 height 10
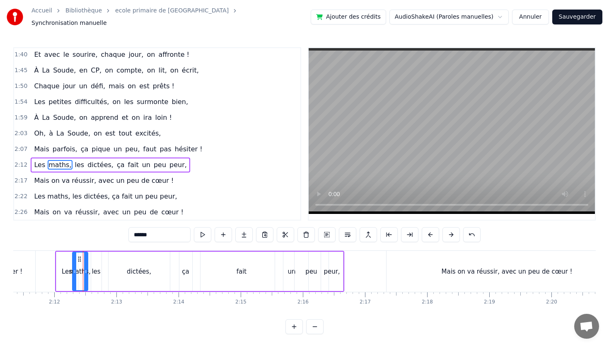
click at [93, 267] on div "les" at bounding box center [96, 272] width 9 height 10
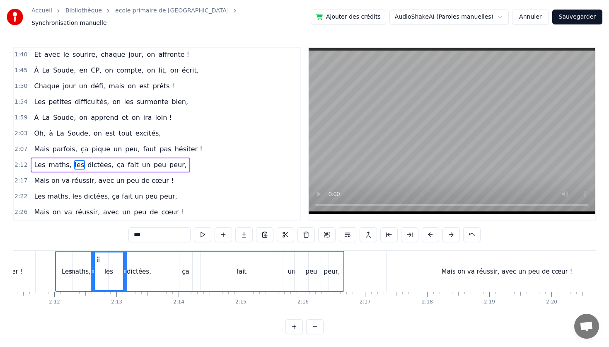
drag, startPoint x: 98, startPoint y: 255, endPoint x: 126, endPoint y: 258, distance: 28.7
click at [123, 256] on div at bounding box center [124, 271] width 3 height 38
click at [144, 268] on div "dictées," at bounding box center [139, 272] width 24 height 10
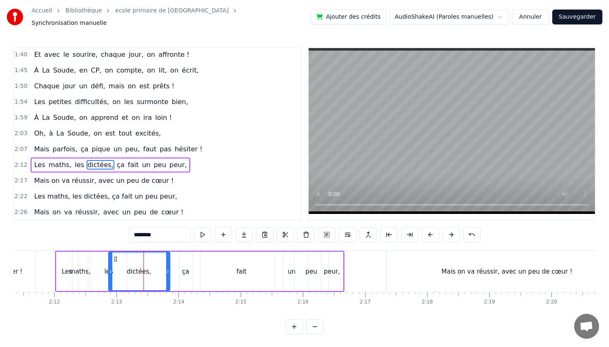
click at [132, 197] on span "Les maths, les dictées, ça fait un peu peur," at bounding box center [105, 196] width 145 height 10
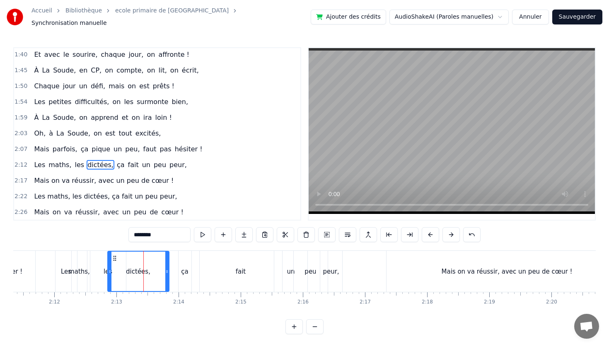
click at [92, 191] on span "Les maths, les dictées, ça fait un peu peur," at bounding box center [105, 196] width 145 height 10
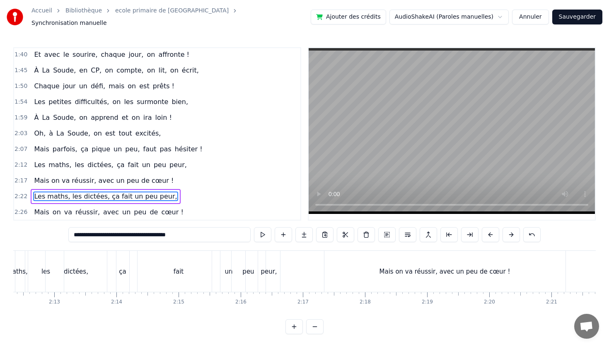
click at [92, 191] on span "Les maths, les dictées, ça fait un peu peur," at bounding box center [105, 196] width 145 height 10
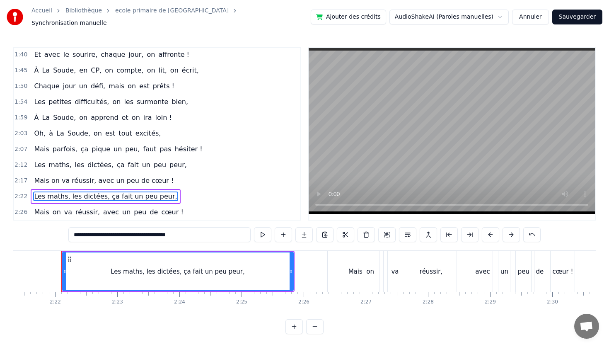
scroll to position [0, 8786]
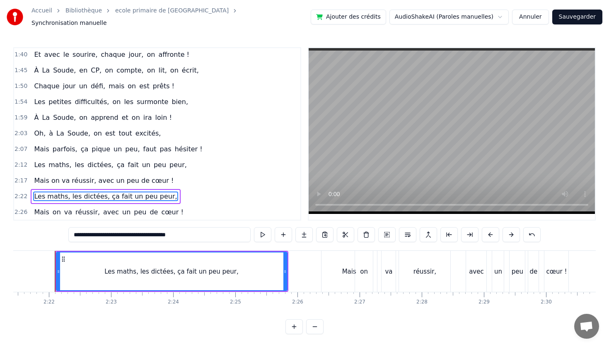
drag, startPoint x: 200, startPoint y: 234, endPoint x: 45, endPoint y: 231, distance: 155.3
click at [45, 231] on div "0:09 À l’école primaire de La Soude, sous le ciel marseillais, 0:14 En classe d…" at bounding box center [304, 190] width 582 height 287
click at [58, 162] on span "maths," at bounding box center [60, 165] width 24 height 10
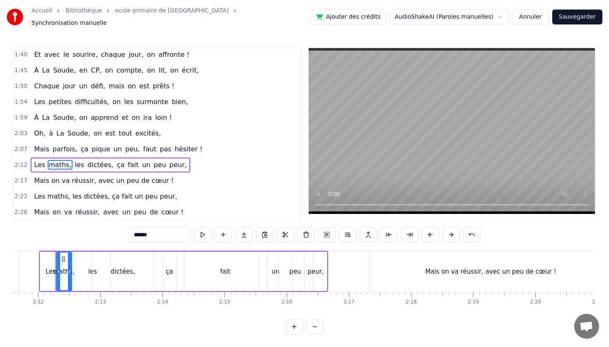
click at [39, 161] on span "Les" at bounding box center [39, 165] width 13 height 10
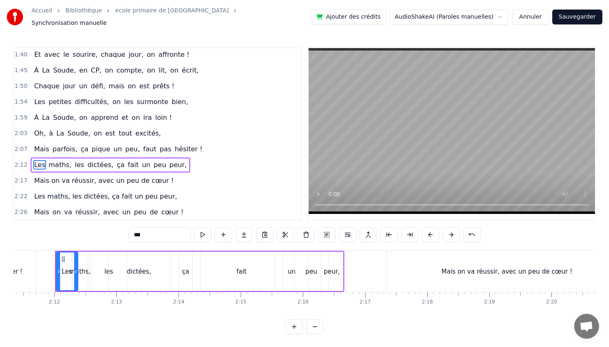
click at [86, 268] on div "maths," at bounding box center [80, 272] width 22 height 10
click at [238, 267] on div "fait" at bounding box center [241, 272] width 10 height 10
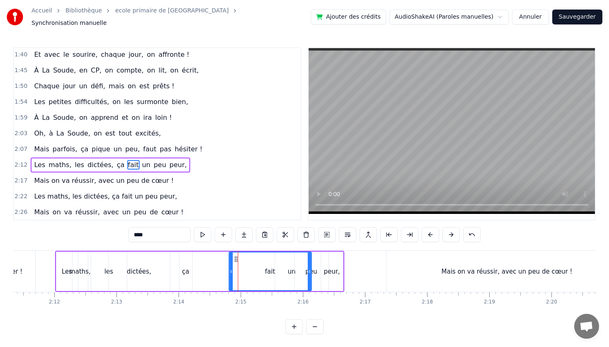
drag, startPoint x: 205, startPoint y: 254, endPoint x: 234, endPoint y: 254, distance: 28.2
click at [234, 256] on icon at bounding box center [235, 259] width 7 height 7
click at [181, 263] on div "ça" at bounding box center [185, 270] width 13 height 39
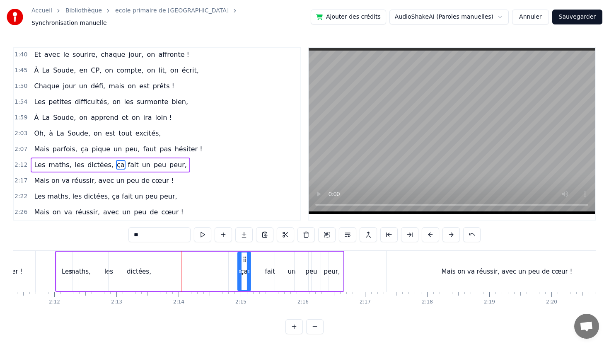
drag, startPoint x: 186, startPoint y: 254, endPoint x: 245, endPoint y: 256, distance: 58.4
click at [142, 267] on div "dictées," at bounding box center [139, 272] width 24 height 10
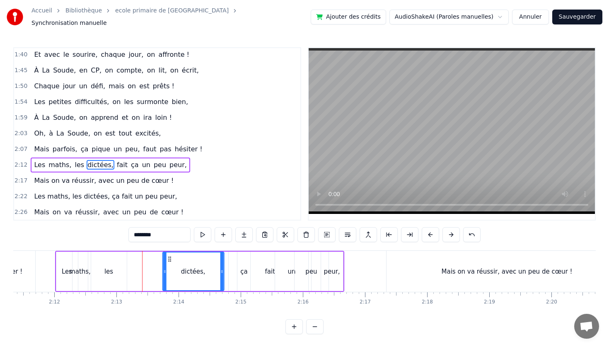
drag, startPoint x: 113, startPoint y: 252, endPoint x: 152, endPoint y: 256, distance: 38.7
click at [168, 256] on icon at bounding box center [169, 259] width 7 height 7
click at [108, 268] on div "les" at bounding box center [108, 272] width 9 height 10
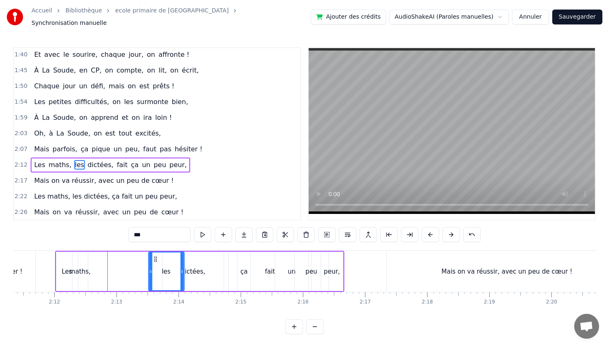
drag, startPoint x: 99, startPoint y: 254, endPoint x: 143, endPoint y: 256, distance: 44.0
click at [157, 256] on icon at bounding box center [155, 259] width 7 height 7
click at [82, 269] on div "maths," at bounding box center [80, 272] width 22 height 10
type input "******"
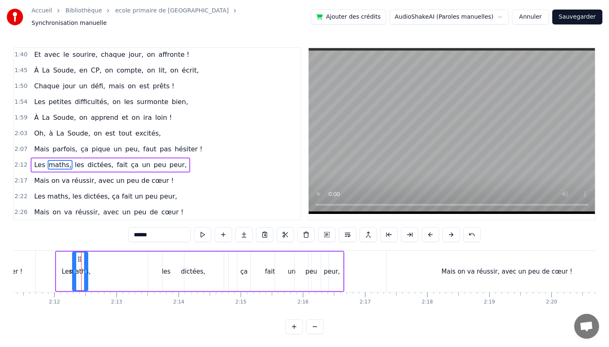
drag, startPoint x: 83, startPoint y: 255, endPoint x: 94, endPoint y: 256, distance: 11.6
click at [111, 256] on div "Les maths, les dictées, fait ça un peu peur," at bounding box center [199, 271] width 289 height 41
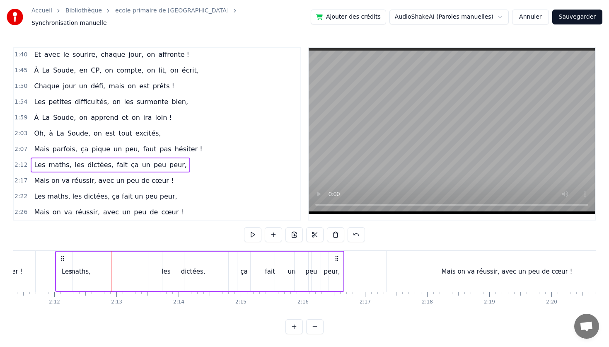
click at [75, 267] on div "maths," at bounding box center [80, 272] width 22 height 10
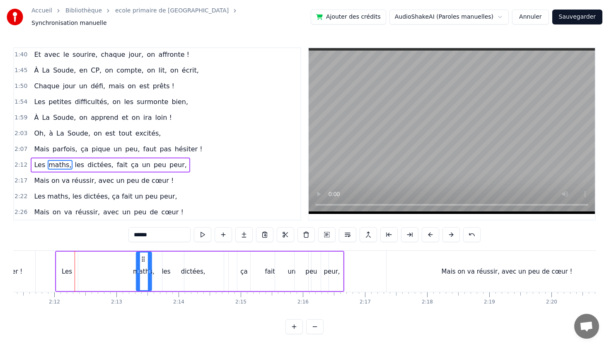
drag, startPoint x: 80, startPoint y: 254, endPoint x: 140, endPoint y: 255, distance: 59.6
click at [144, 256] on icon at bounding box center [143, 259] width 7 height 7
click at [65, 268] on div "Les" at bounding box center [67, 272] width 10 height 10
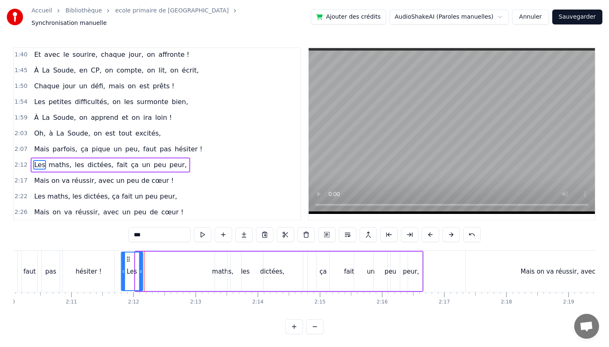
scroll to position [0, 8076]
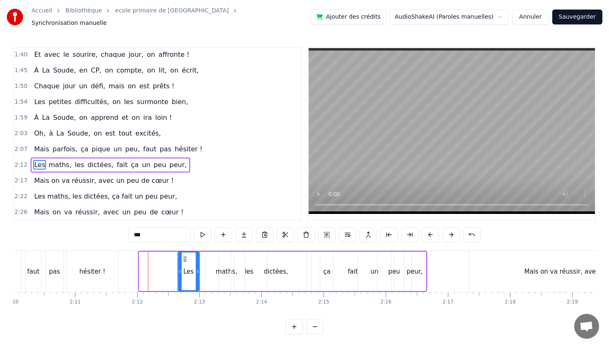
drag, startPoint x: 62, startPoint y: 253, endPoint x: 184, endPoint y: 258, distance: 121.8
click at [184, 258] on icon at bounding box center [184, 259] width 7 height 7
click at [189, 256] on icon at bounding box center [187, 259] width 7 height 7
click at [41, 130] on span "Oh," at bounding box center [39, 133] width 13 height 10
type input "***"
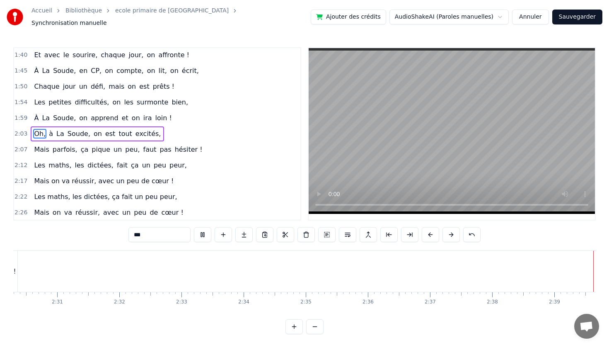
scroll to position [0, 9337]
click at [244, 178] on div "2:17 Mais on va réussir, avec un peu de cœur !" at bounding box center [157, 181] width 286 height 16
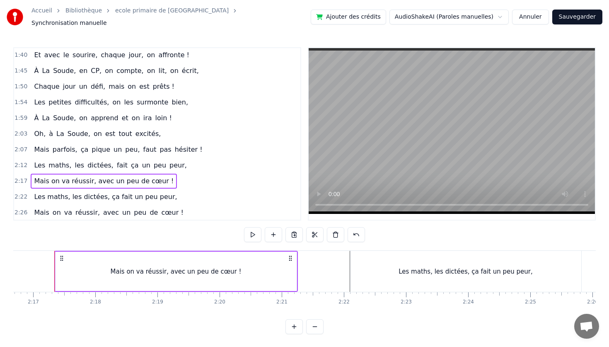
scroll to position [0, 8490]
click at [107, 19] on span "Synchronisation manuelle" at bounding box center [68, 23] width 75 height 8
click at [570, 15] on button "Sauvegarder" at bounding box center [577, 17] width 50 height 15
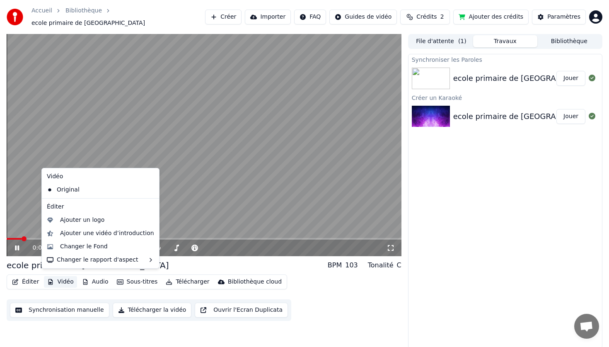
click at [58, 279] on button "Vidéo" at bounding box center [60, 282] width 33 height 12
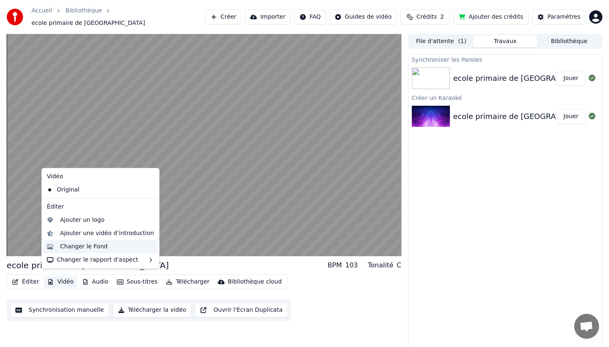
click at [74, 247] on div "Changer le Fond" at bounding box center [84, 246] width 48 height 8
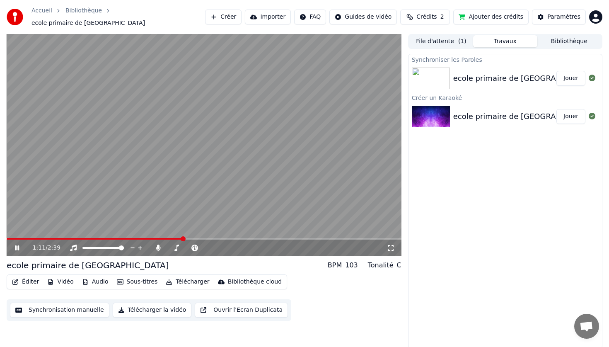
click at [18, 245] on icon at bounding box center [17, 247] width 4 height 5
